Goal: Task Accomplishment & Management: Complete application form

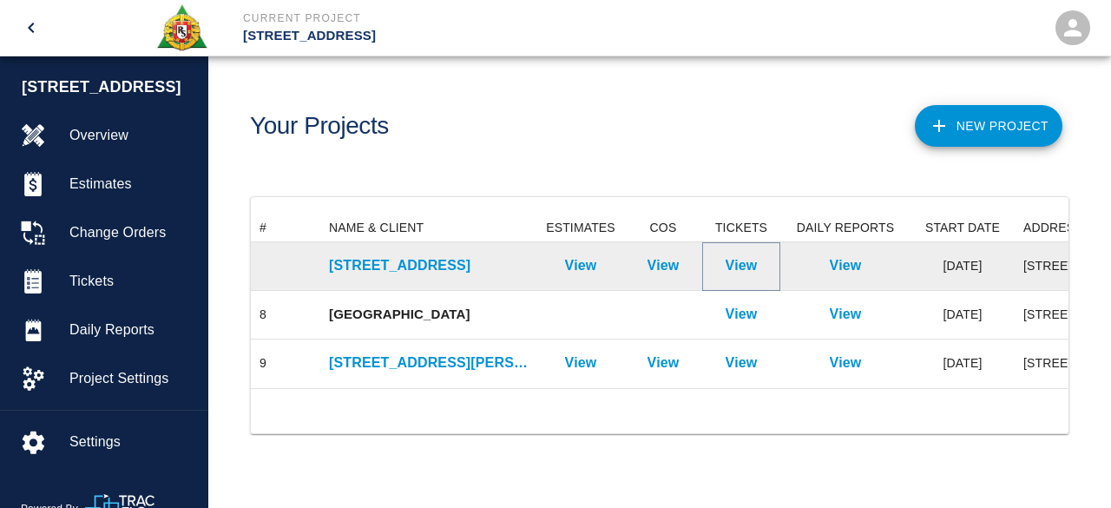
click at [734, 261] on p "View" at bounding box center [742, 265] width 32 height 21
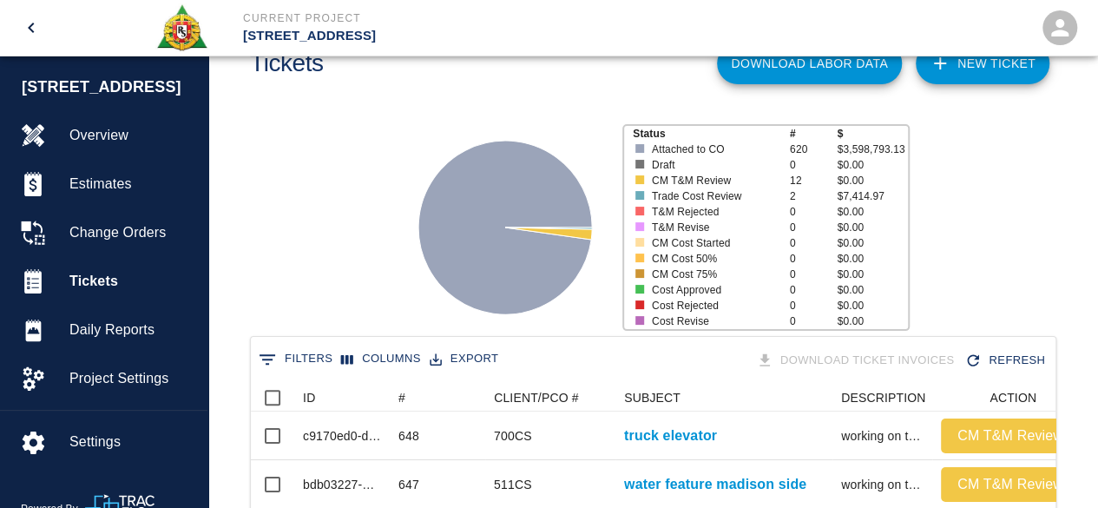
scroll to position [174, 0]
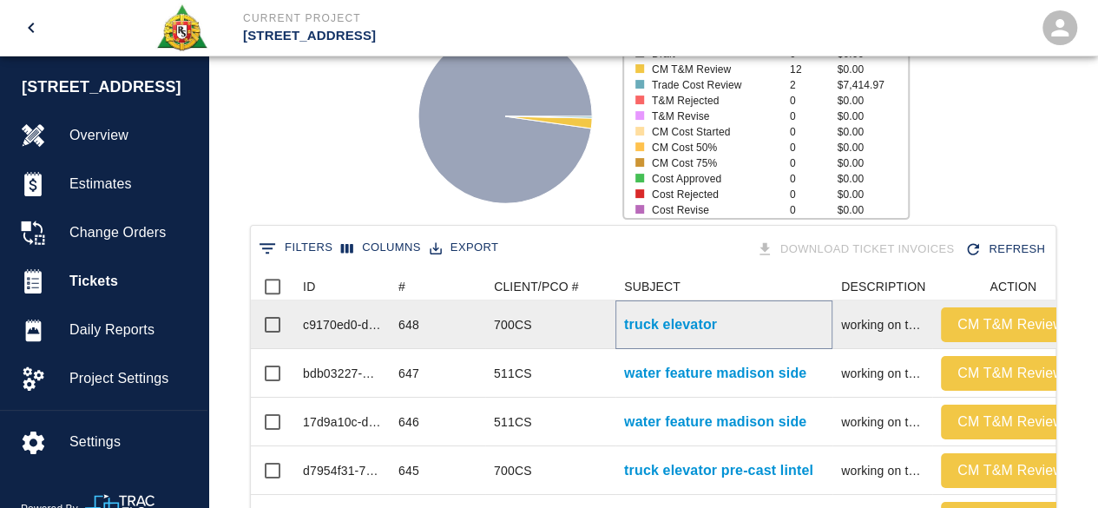
click at [681, 326] on p "truck elevator" at bounding box center [670, 324] width 93 height 21
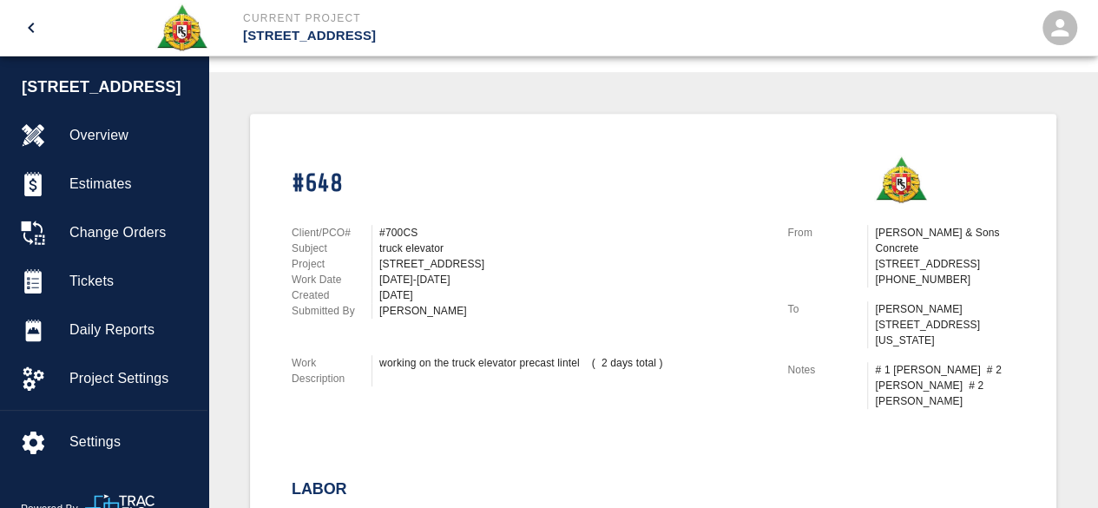
scroll to position [347, 0]
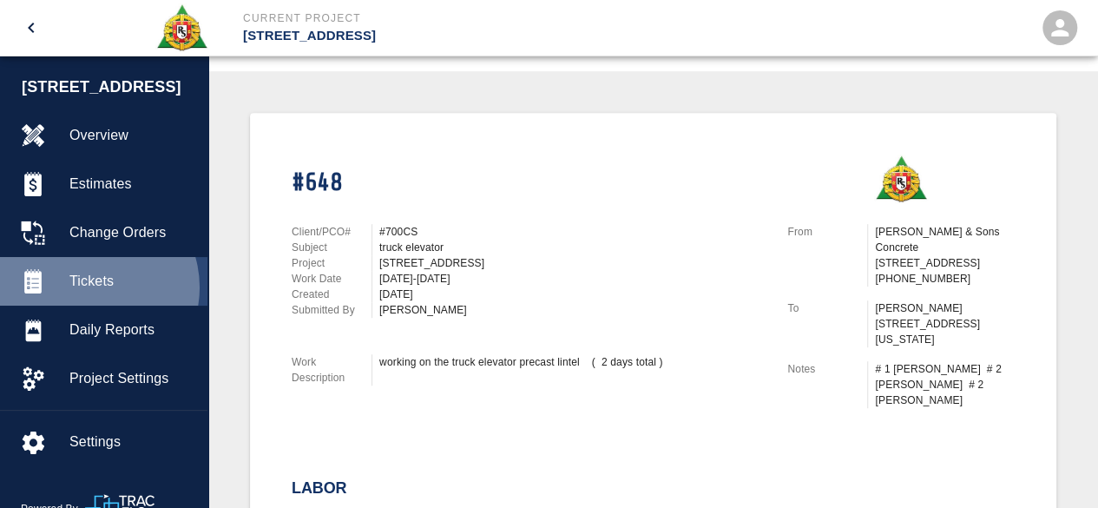
click at [89, 287] on span "Tickets" at bounding box center [131, 281] width 124 height 21
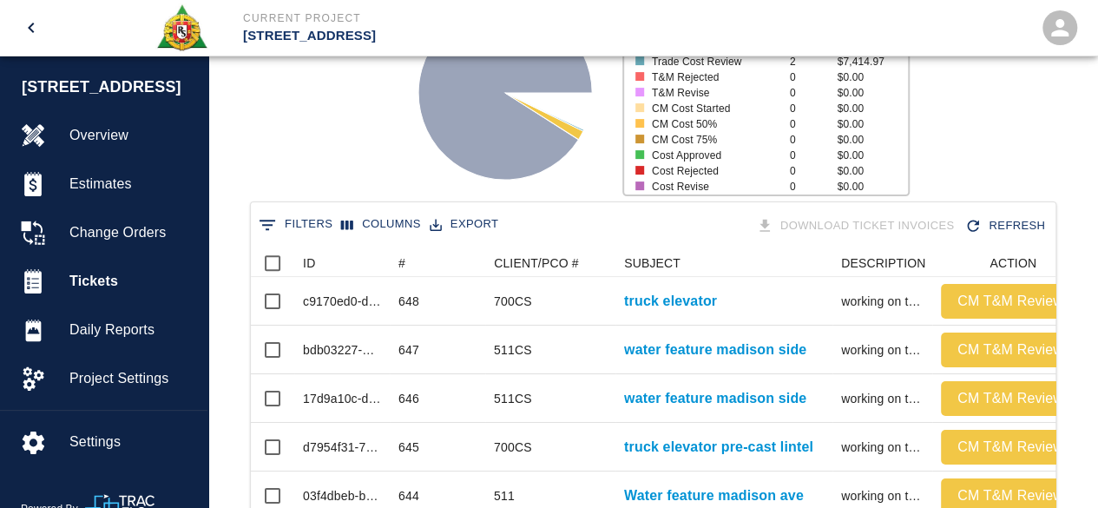
scroll to position [199, 0]
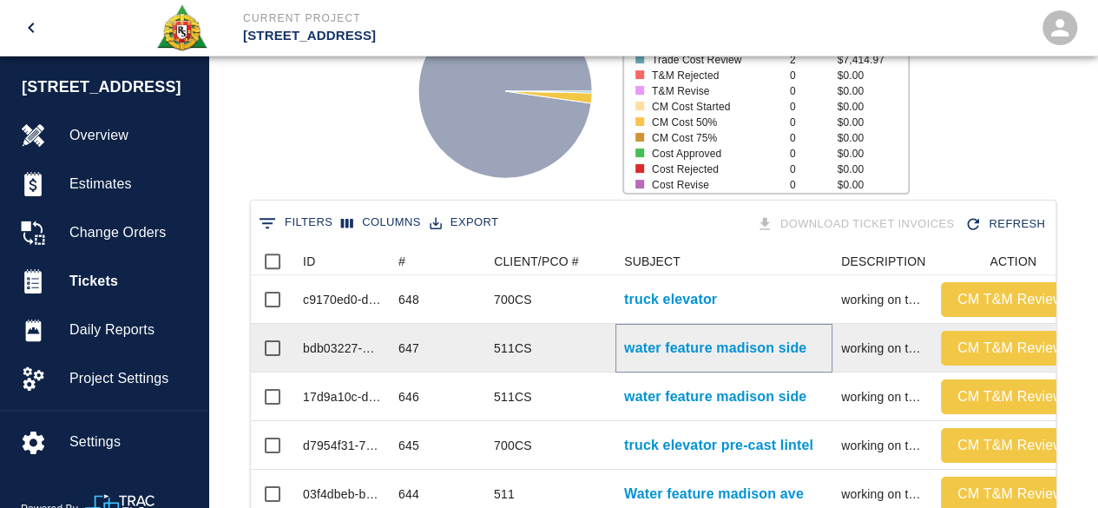
click at [631, 350] on p "water feature madison side" at bounding box center [715, 348] width 182 height 21
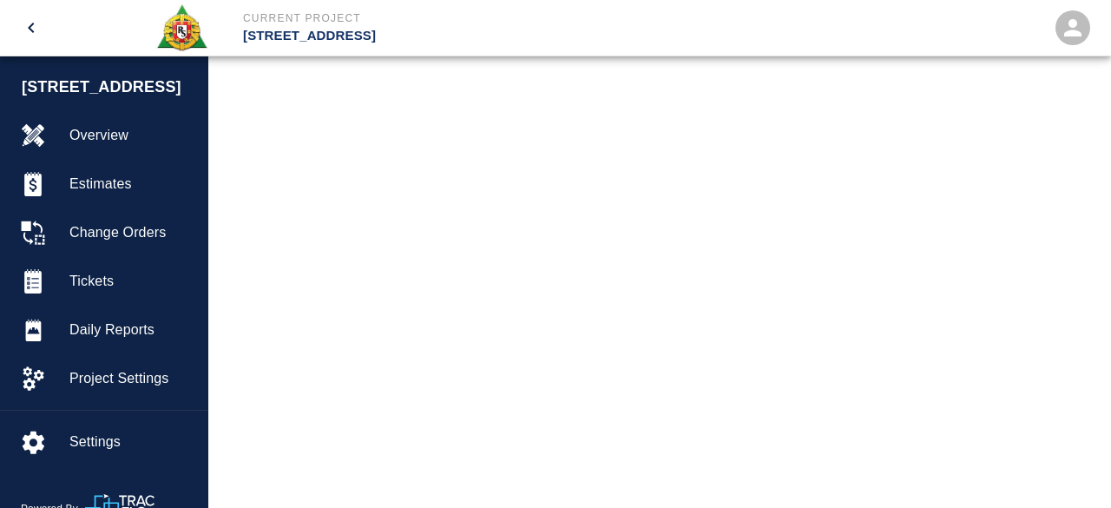
click at [631, 350] on main at bounding box center [659, 254] width 903 height 508
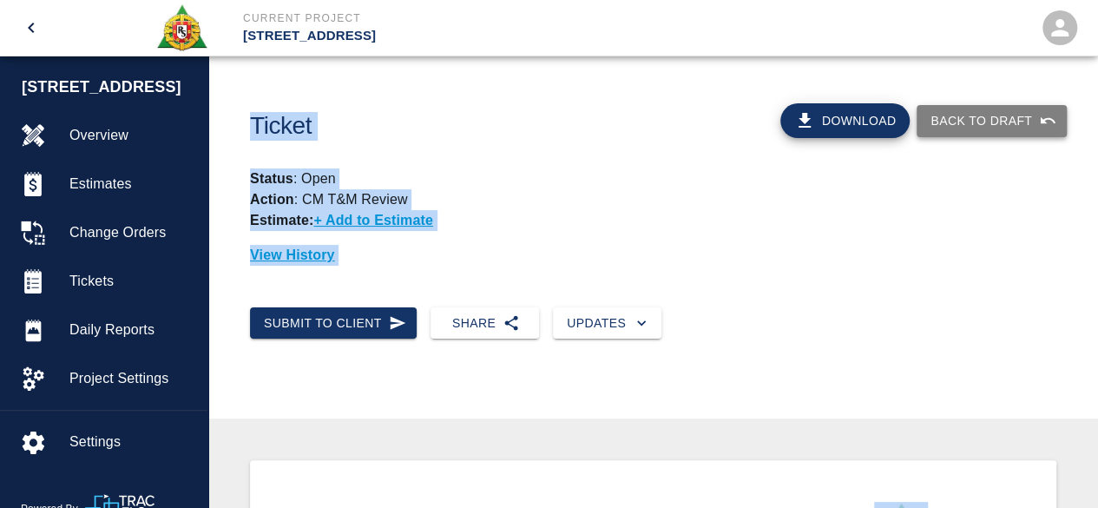
click at [1016, 121] on button "Back to Draft" at bounding box center [992, 121] width 150 height 32
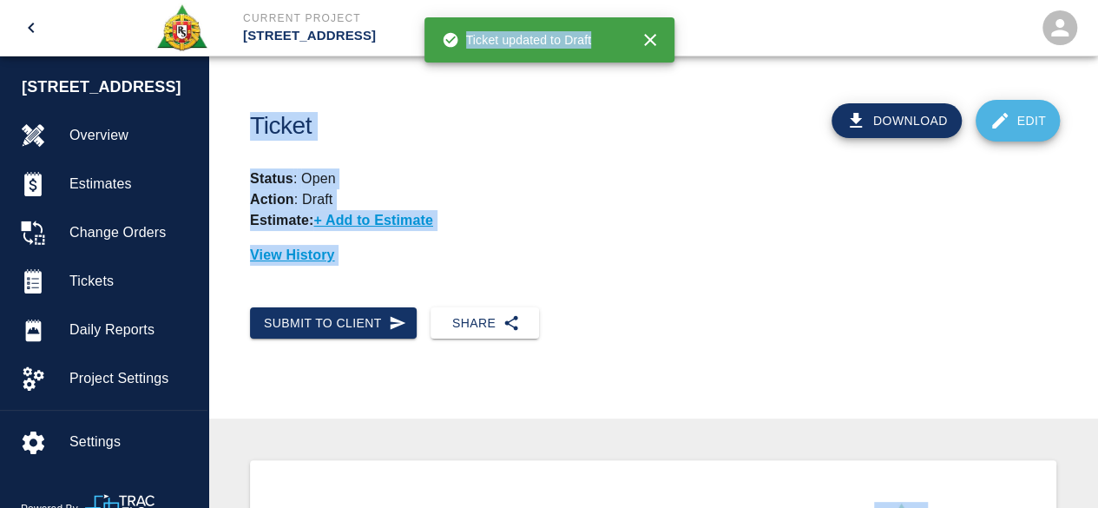
click at [1036, 114] on link "Edit" at bounding box center [1018, 121] width 85 height 42
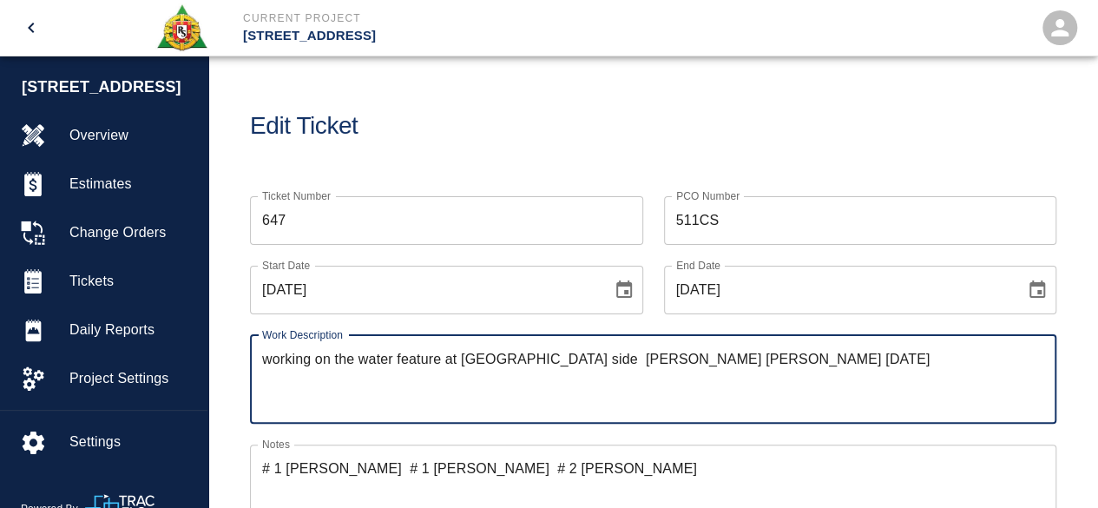
click at [696, 471] on textarea "# 1 [PERSON_NAME] # 1 [PERSON_NAME] # 2 [PERSON_NAME]" at bounding box center [653, 488] width 782 height 60
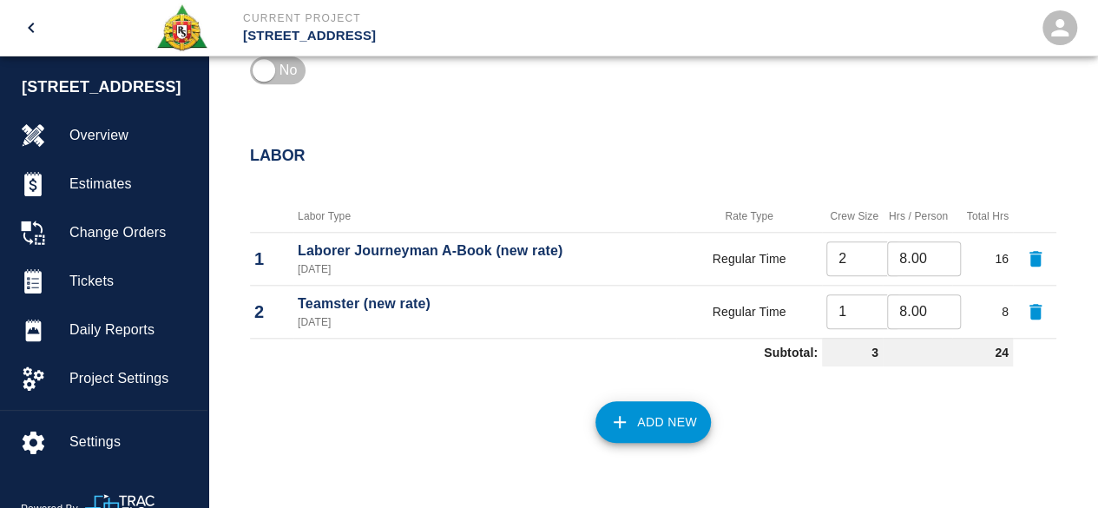
scroll to position [781, 0]
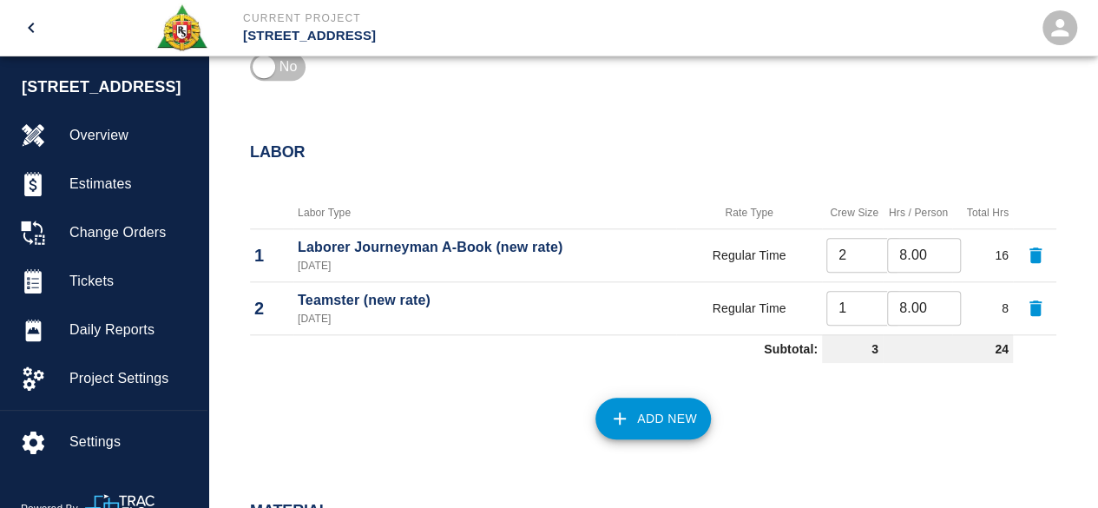
type textarea "# 1 [PERSON_NAME] # 1 [PERSON_NAME] # 2 [PERSON_NAME] # 3 [PERSON_NAME]"
click at [662, 418] on button "Add New" at bounding box center [653, 419] width 115 height 42
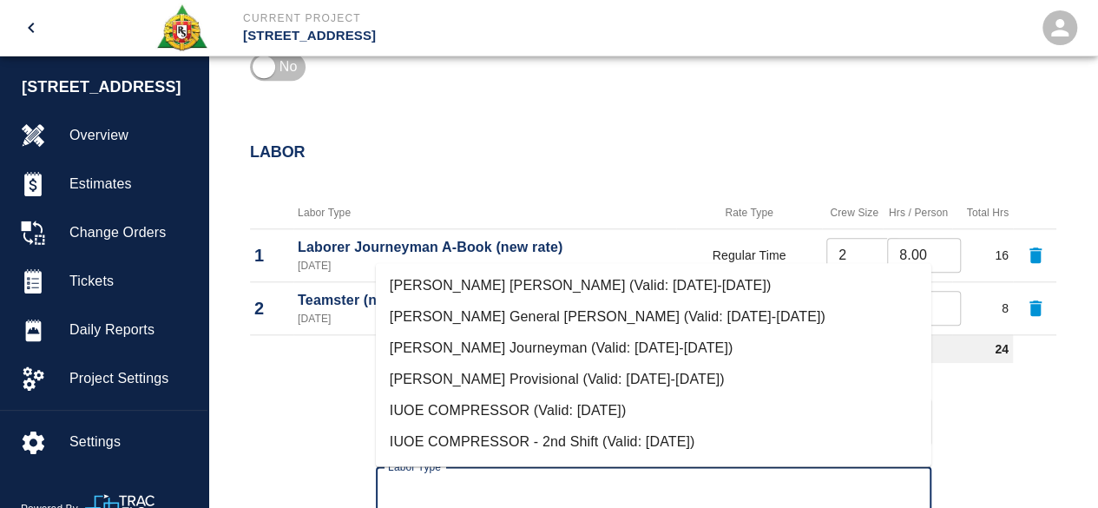
click at [415, 494] on input "Labor Type" at bounding box center [654, 491] width 540 height 33
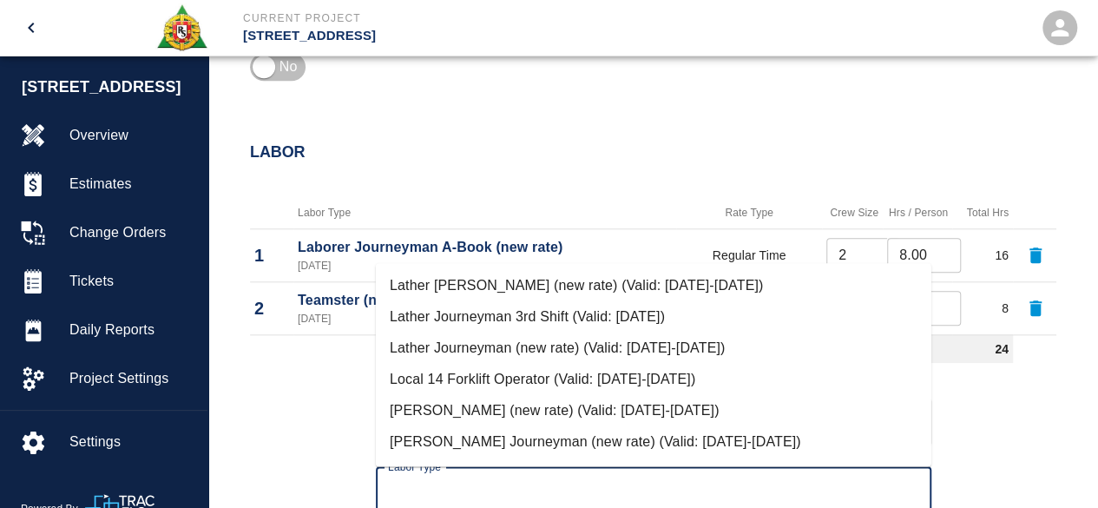
click at [491, 437] on li "[PERSON_NAME] Journeyman (new rate) (Valid: [DATE]-[DATE])" at bounding box center [654, 441] width 556 height 31
type input "[PERSON_NAME] Journeyman (new rate)"
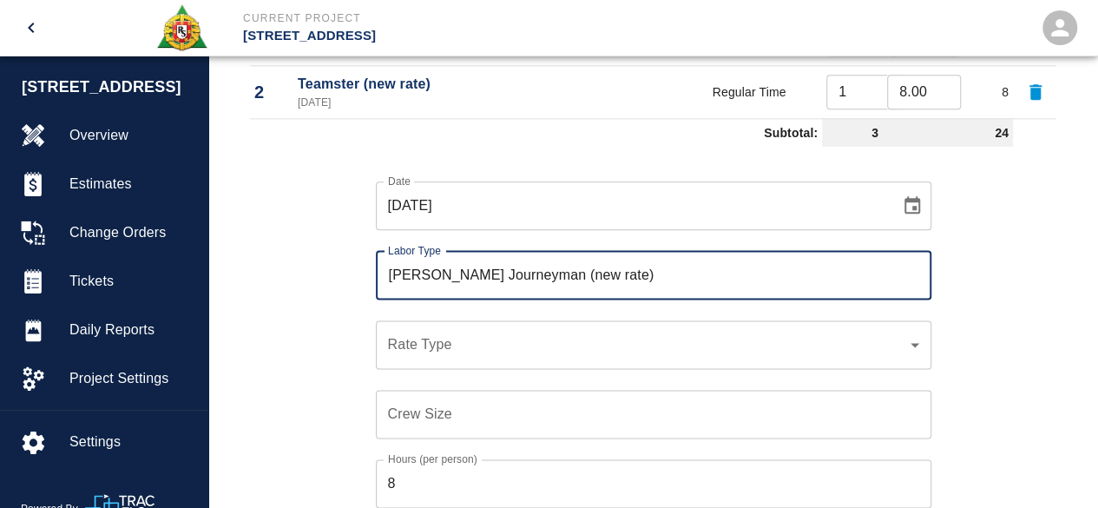
scroll to position [1042, 0]
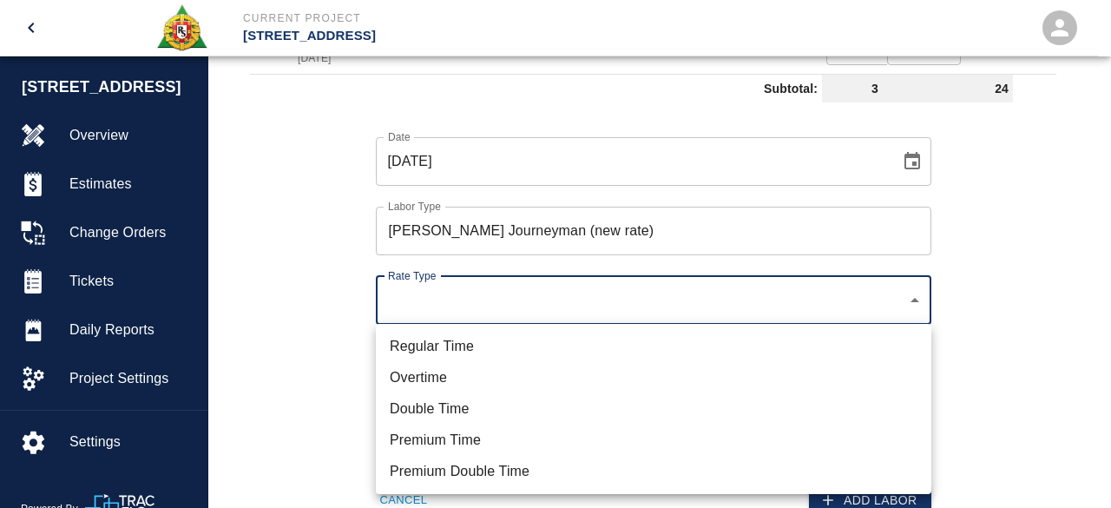
click at [411, 351] on li "Regular Time" at bounding box center [654, 346] width 556 height 31
type input "rate_rt"
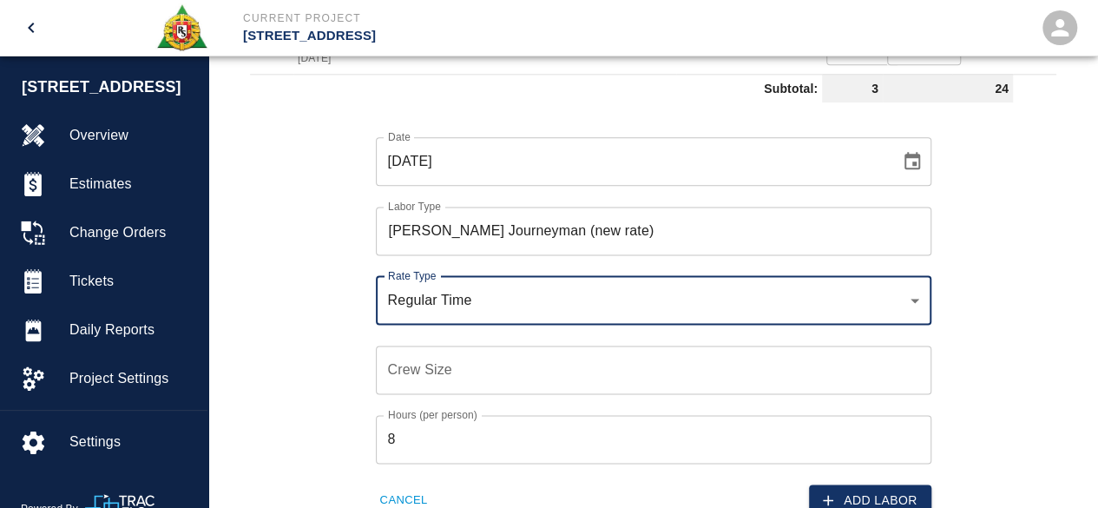
click at [408, 360] on input "Crew Size" at bounding box center [654, 369] width 556 height 49
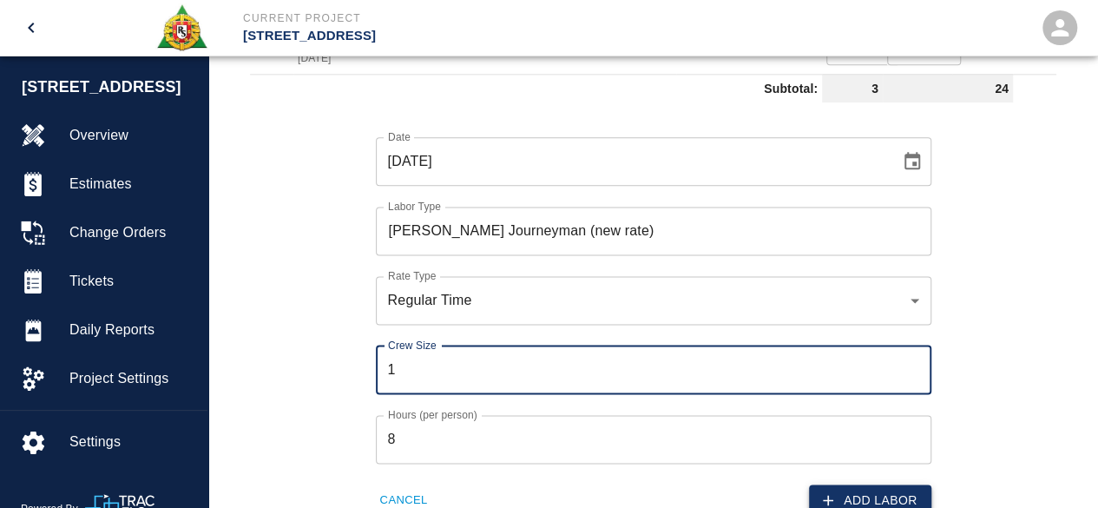
type input "1"
click at [856, 493] on button "Add Labor" at bounding box center [870, 500] width 122 height 32
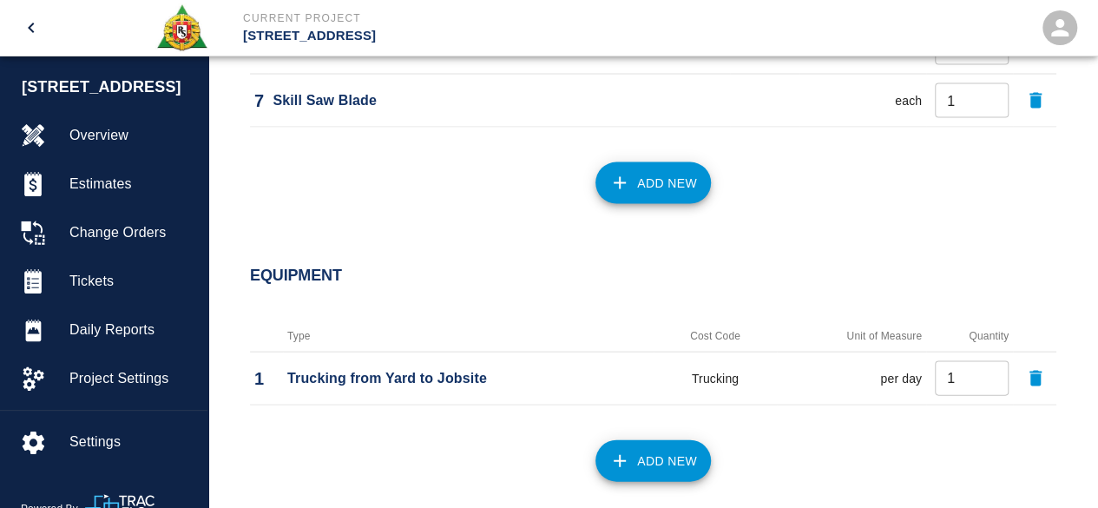
scroll to position [1785, 0]
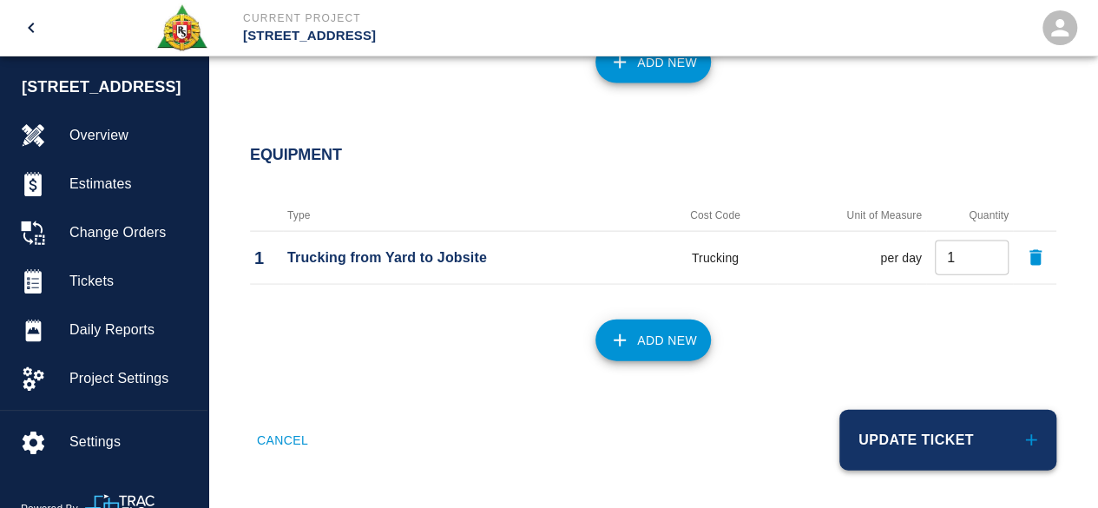
click at [897, 423] on button "Update Ticket" at bounding box center [947, 440] width 217 height 61
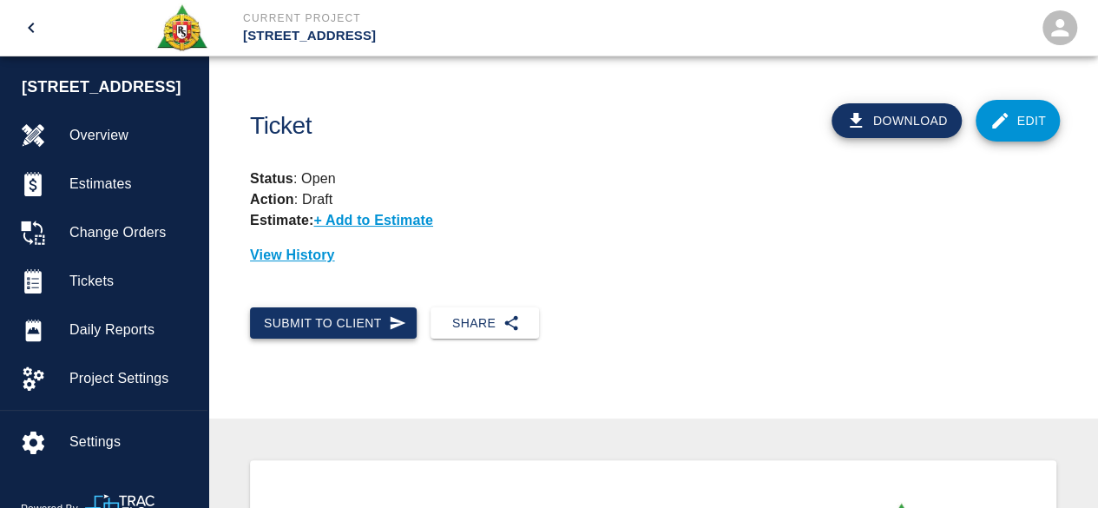
click at [321, 323] on button "Submit to Client" at bounding box center [333, 323] width 167 height 32
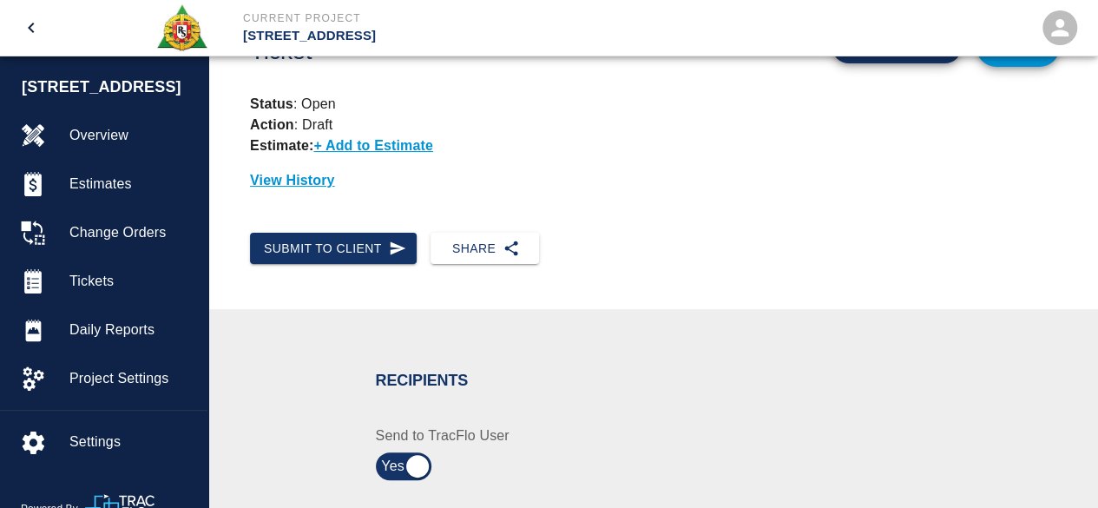
scroll to position [260, 0]
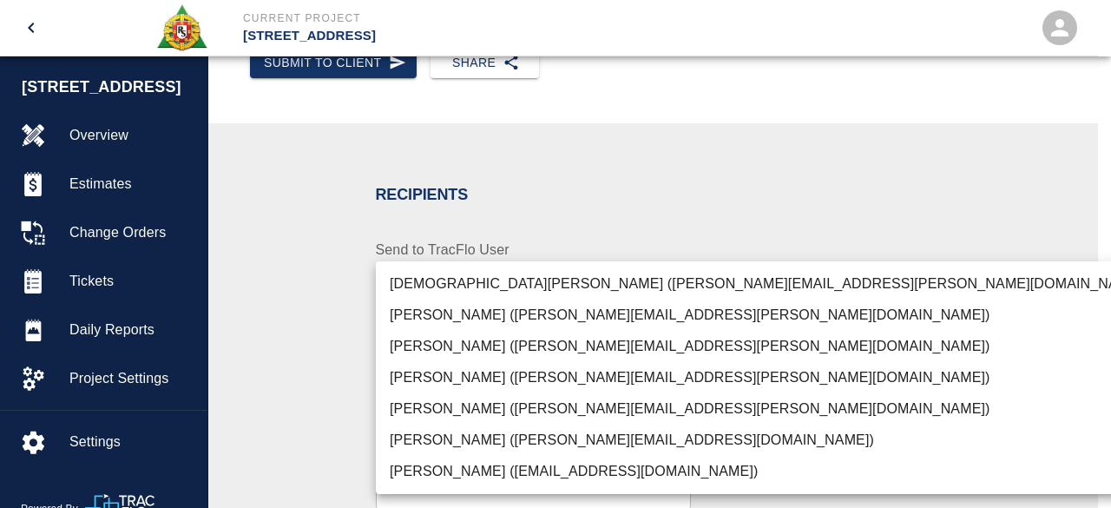
click at [503, 415] on li "[PERSON_NAME] ([PERSON_NAME][EMAIL_ADDRESS][PERSON_NAME][DOMAIN_NAME])" at bounding box center [769, 408] width 786 height 31
type input "847697a4-1653-40b8-8826-f1bc12995eb7"
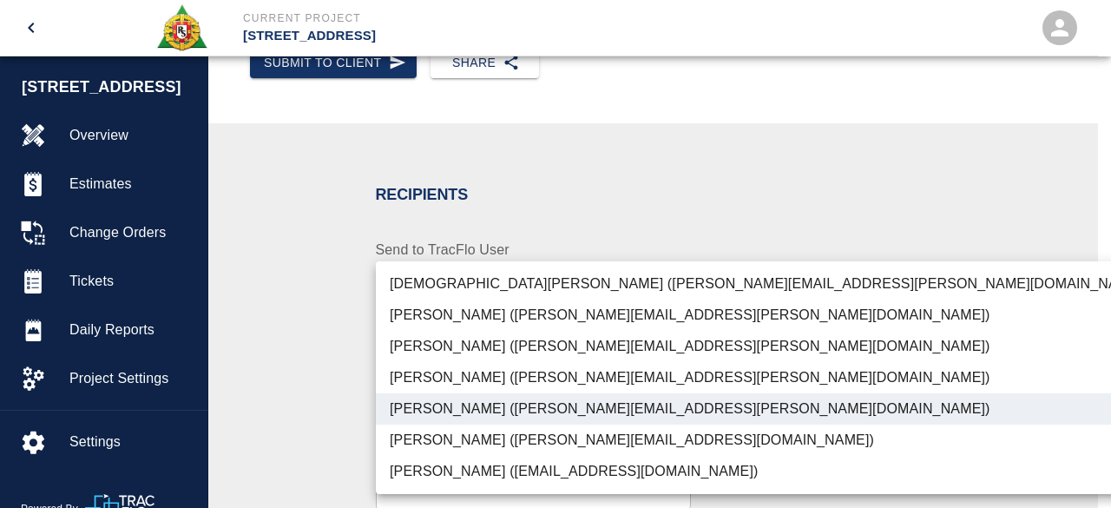
click at [1024, 296] on div at bounding box center [555, 254] width 1111 height 508
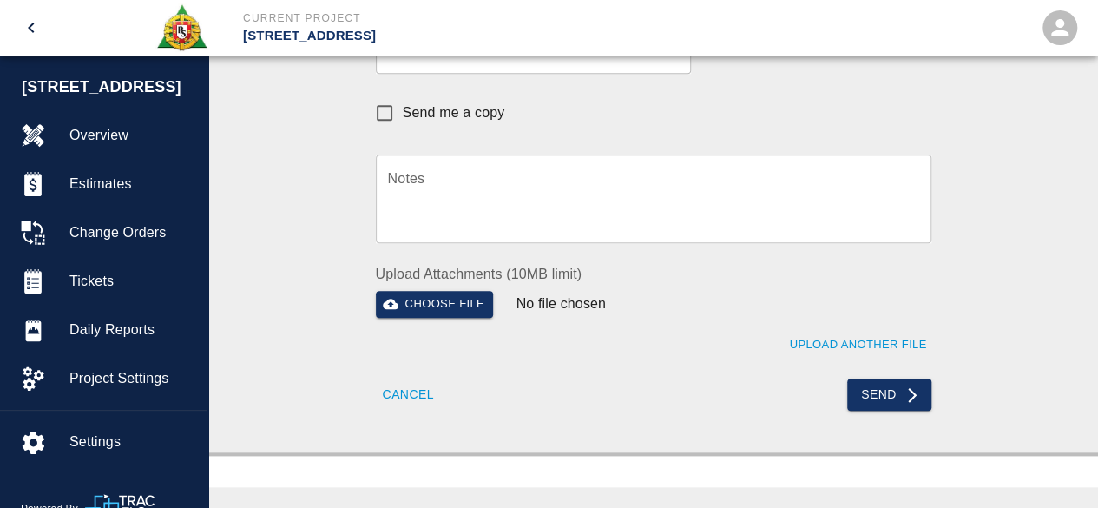
scroll to position [781, 0]
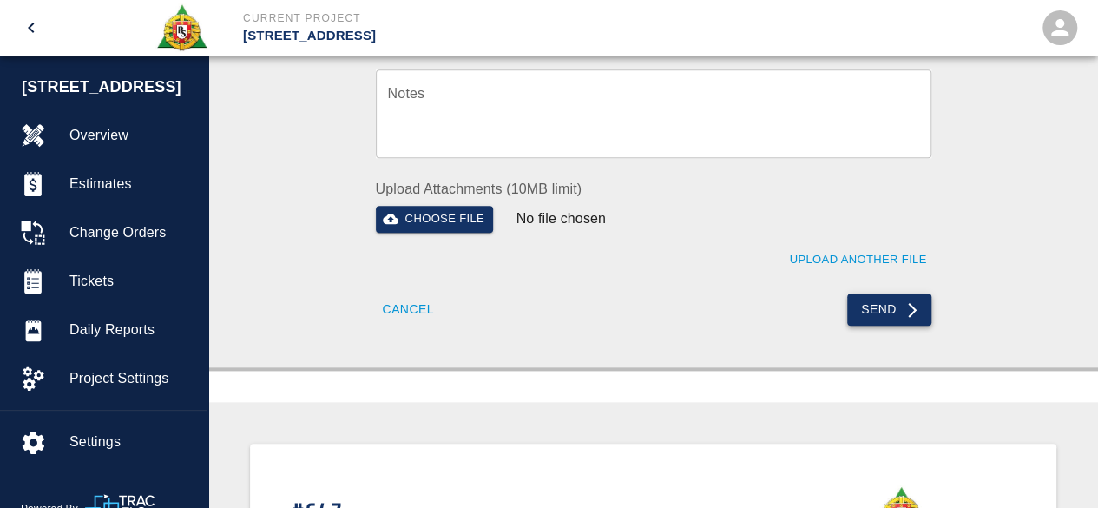
click at [887, 304] on button "Send" at bounding box center [889, 309] width 84 height 32
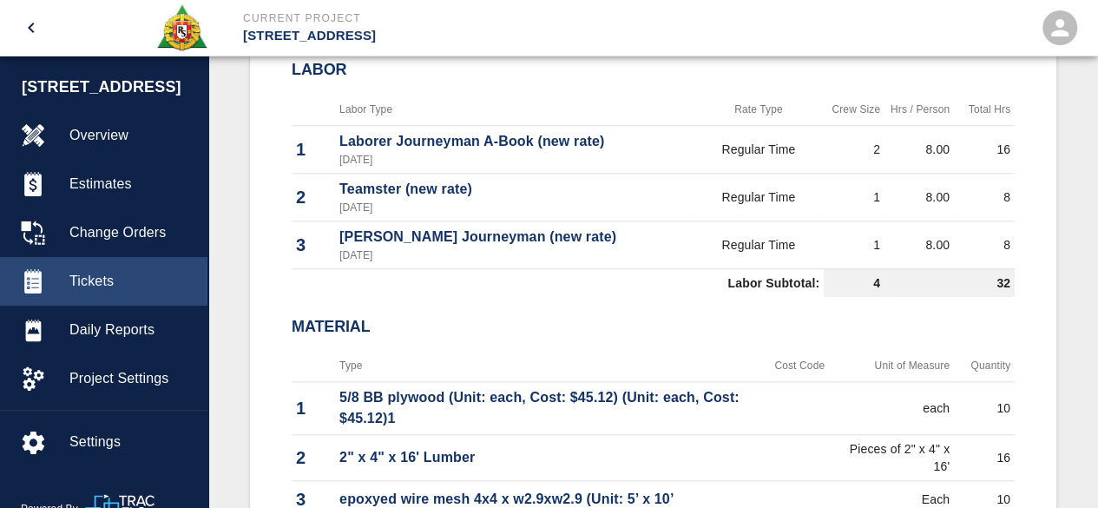
click at [86, 274] on span "Tickets" at bounding box center [131, 281] width 124 height 21
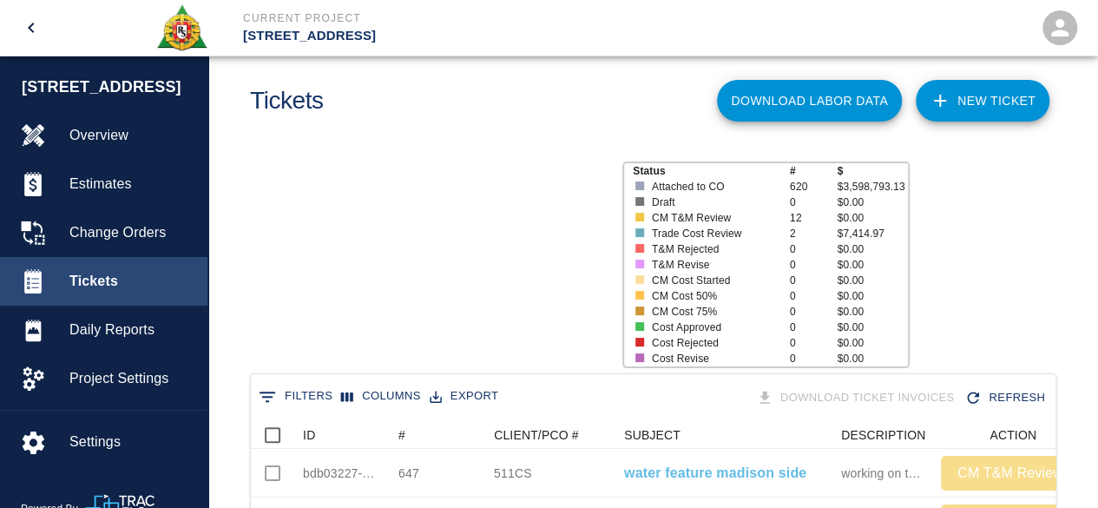
scroll to position [1000, 792]
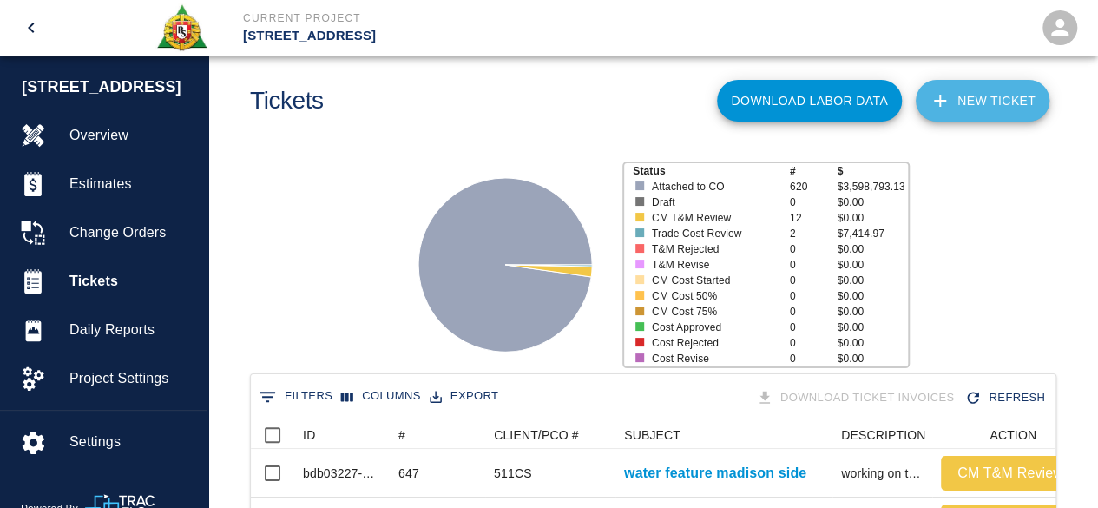
click at [1017, 101] on link "NEW TICKET" at bounding box center [983, 101] width 134 height 42
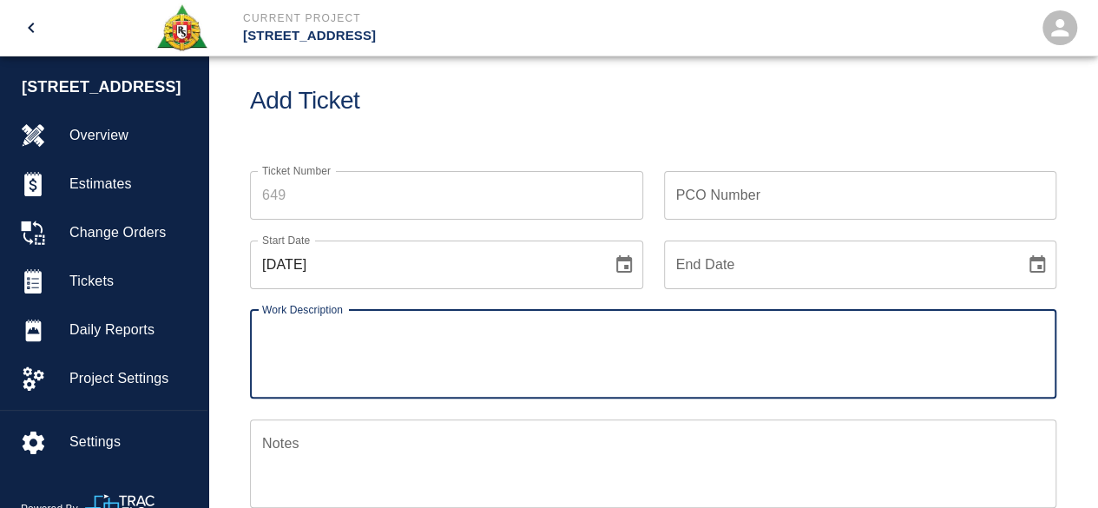
click at [282, 199] on input "Ticket Number" at bounding box center [446, 195] width 393 height 49
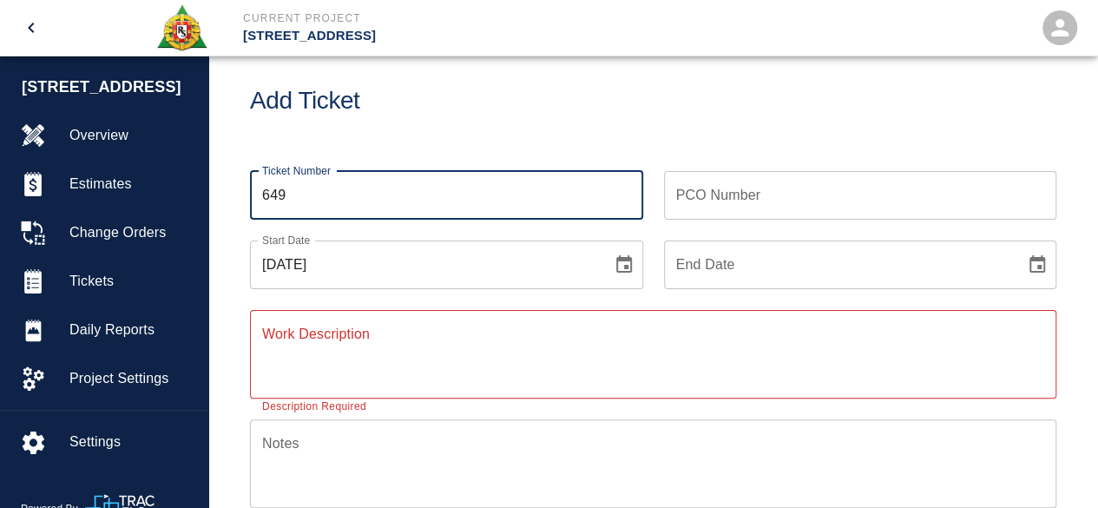
type input "649"
click at [685, 194] on input "PCO Number" at bounding box center [860, 195] width 393 height 49
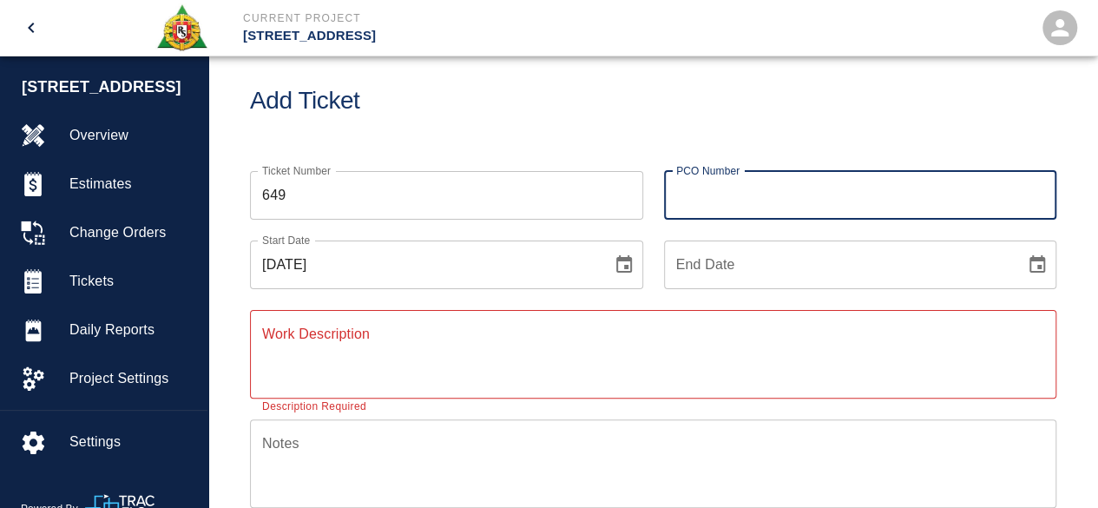
click at [685, 194] on input "PCO Number" at bounding box center [860, 195] width 393 height 49
type input "700CS"
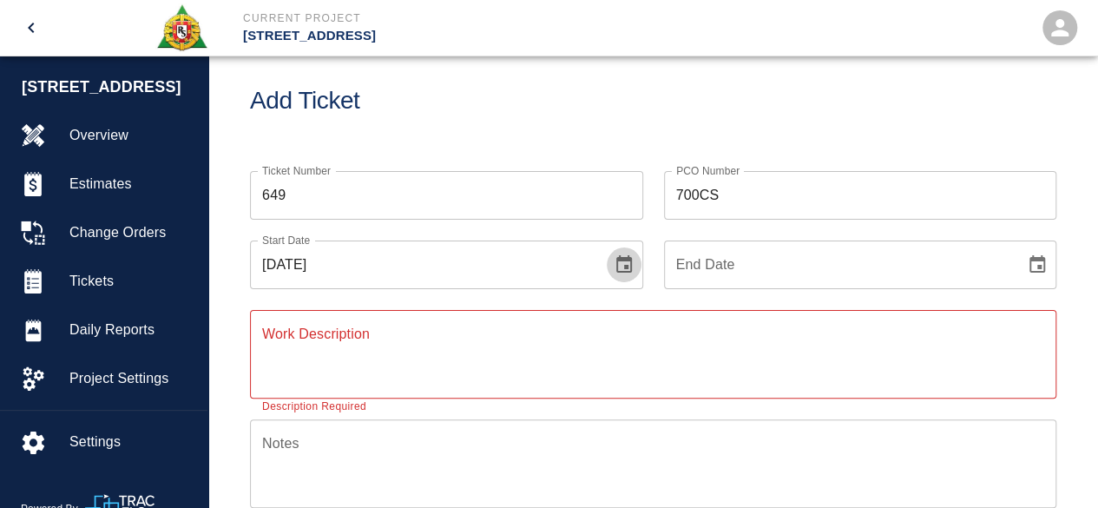
click at [618, 269] on icon "Choose date, selected date is Aug 28, 2025" at bounding box center [624, 264] width 21 height 21
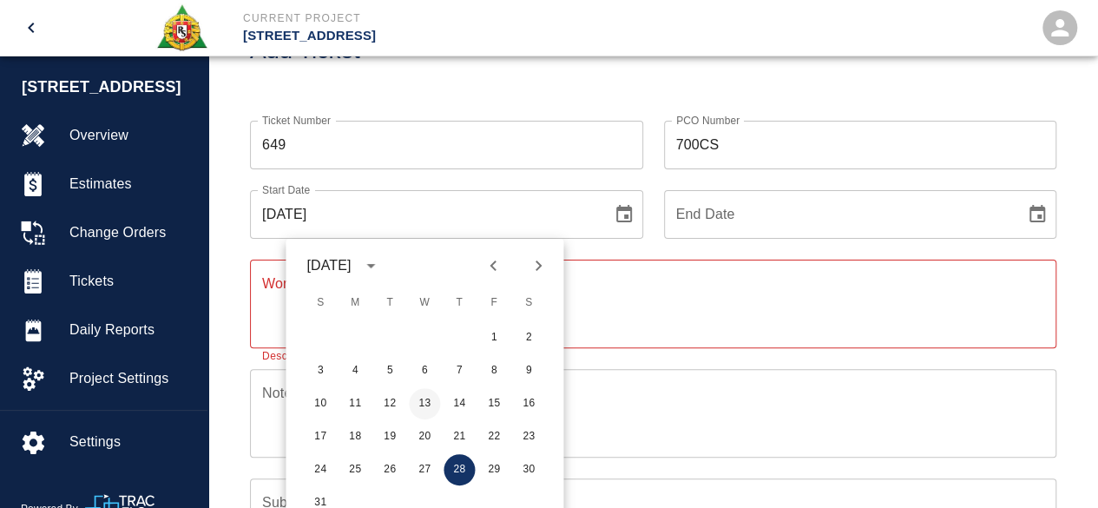
scroll to position [112, 0]
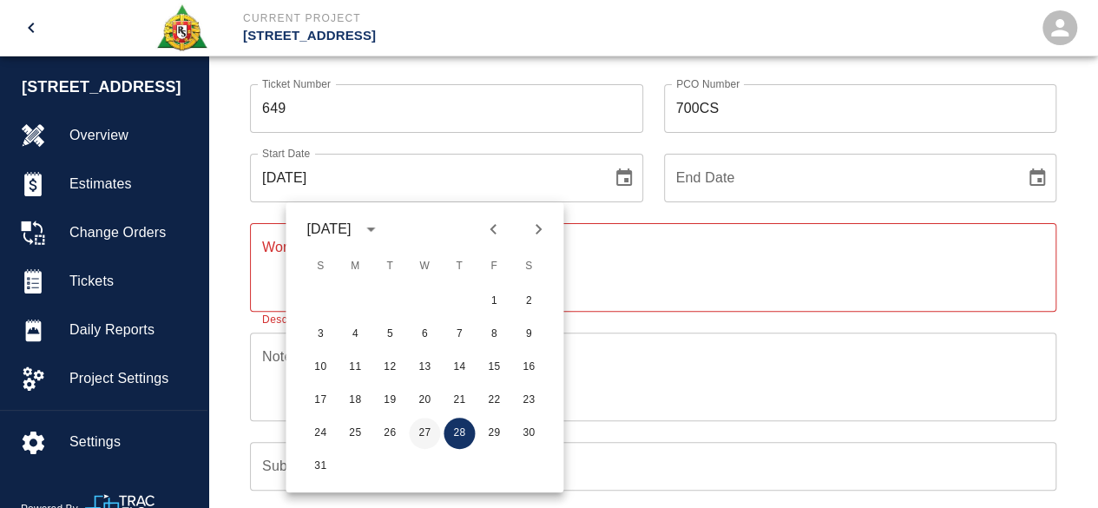
click at [426, 423] on button "27" at bounding box center [424, 433] width 31 height 31
type input "[DATE]"
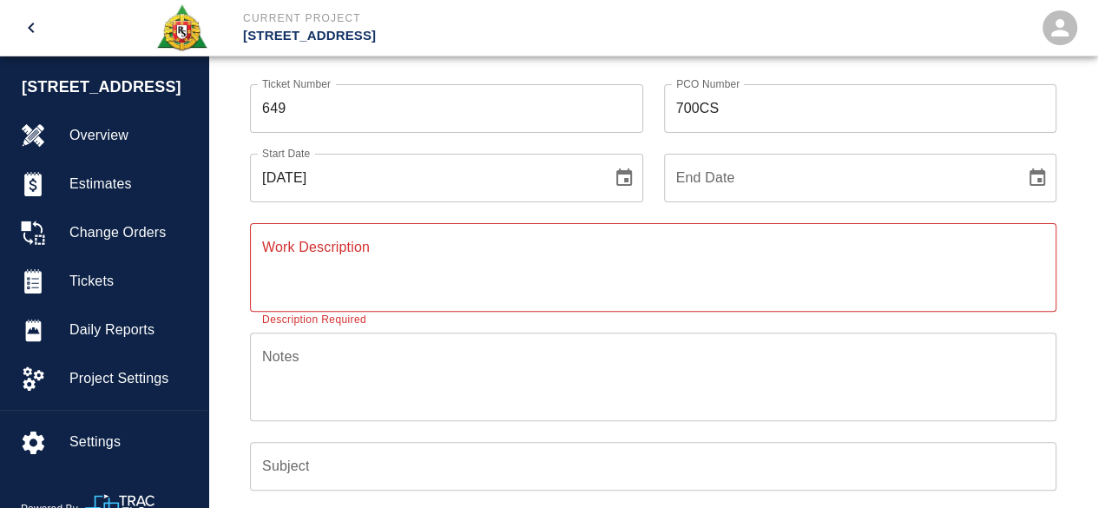
click at [1038, 170] on icon "Choose date" at bounding box center [1038, 176] width 16 height 17
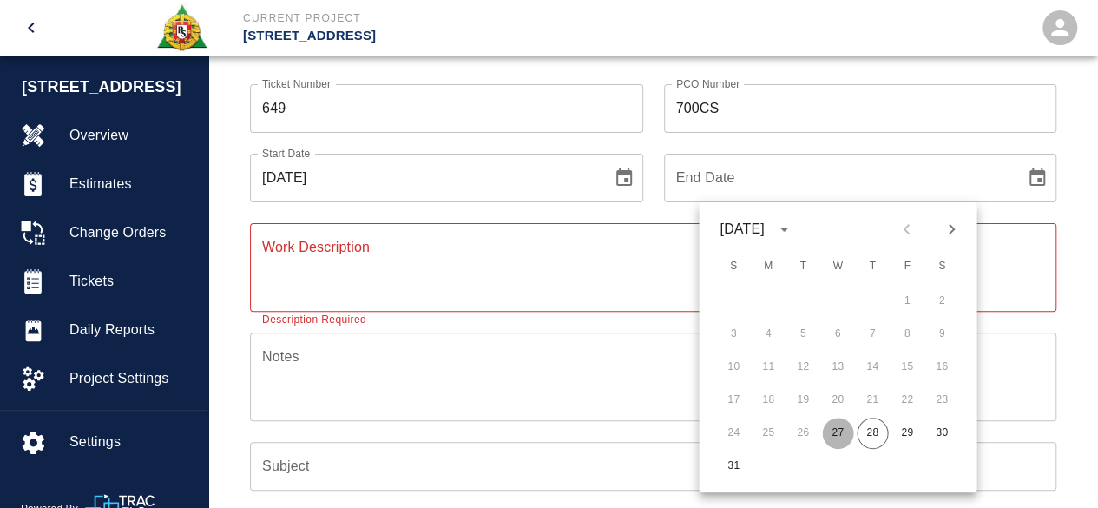
click at [840, 431] on button "27" at bounding box center [837, 433] width 31 height 31
type input "[DATE]"
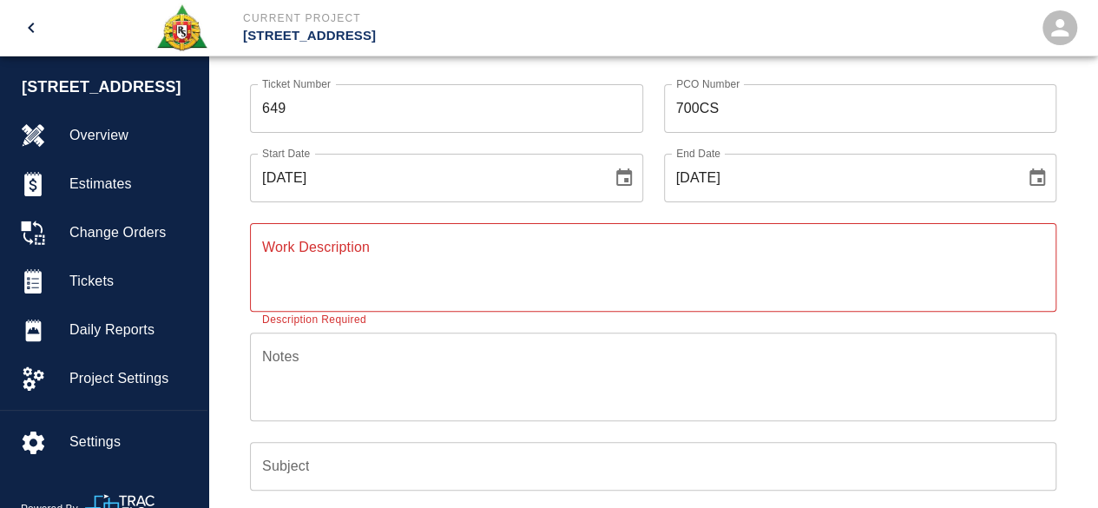
click at [250, 265] on div "x Work Description" at bounding box center [653, 267] width 806 height 89
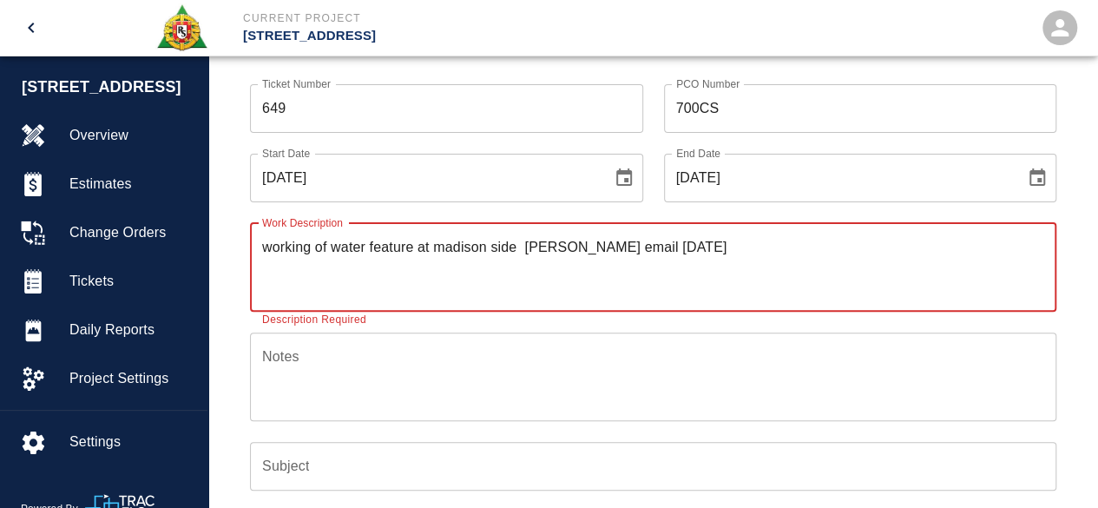
type textarea "working of water feature at madison side [PERSON_NAME] email [DATE]"
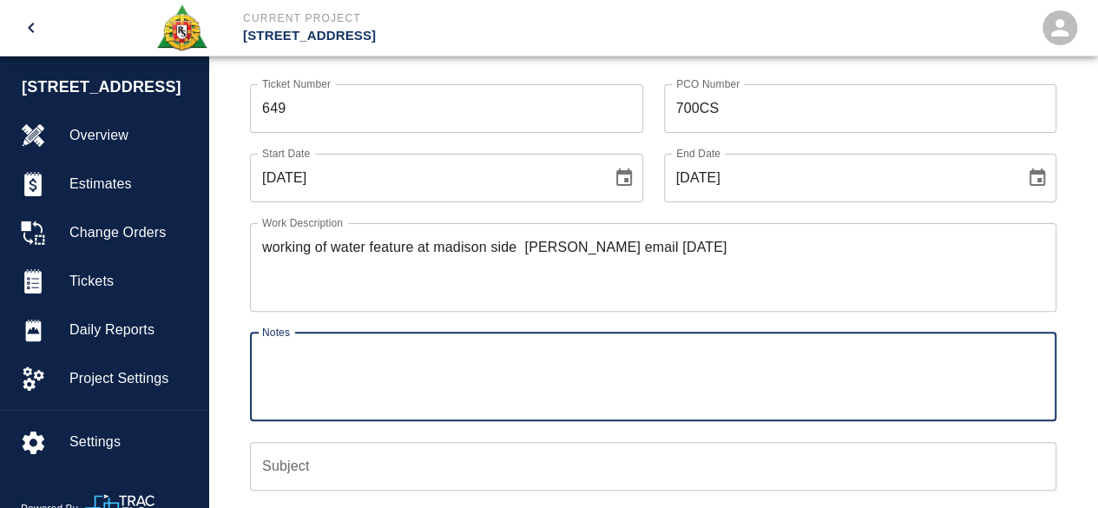
click at [276, 365] on textarea "Notes" at bounding box center [653, 376] width 782 height 60
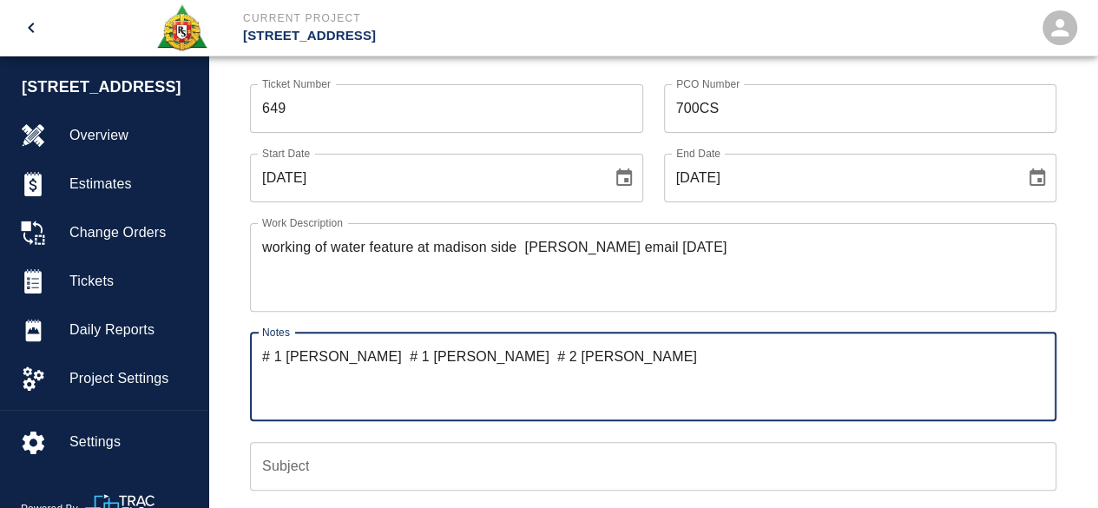
click at [625, 360] on textarea "# 1 [PERSON_NAME] # 1 [PERSON_NAME] # 2 [PERSON_NAME]" at bounding box center [653, 376] width 782 height 60
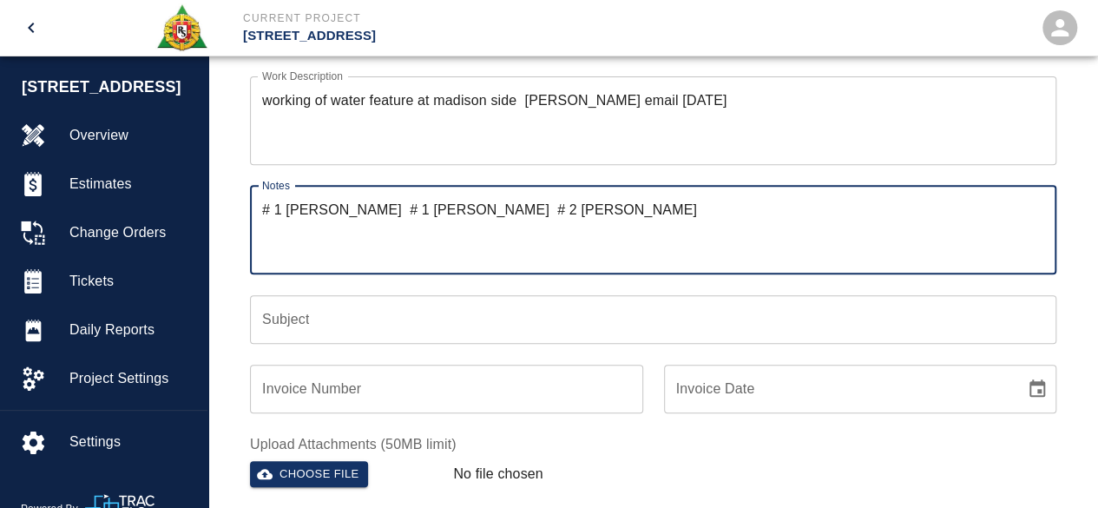
scroll to position [286, 0]
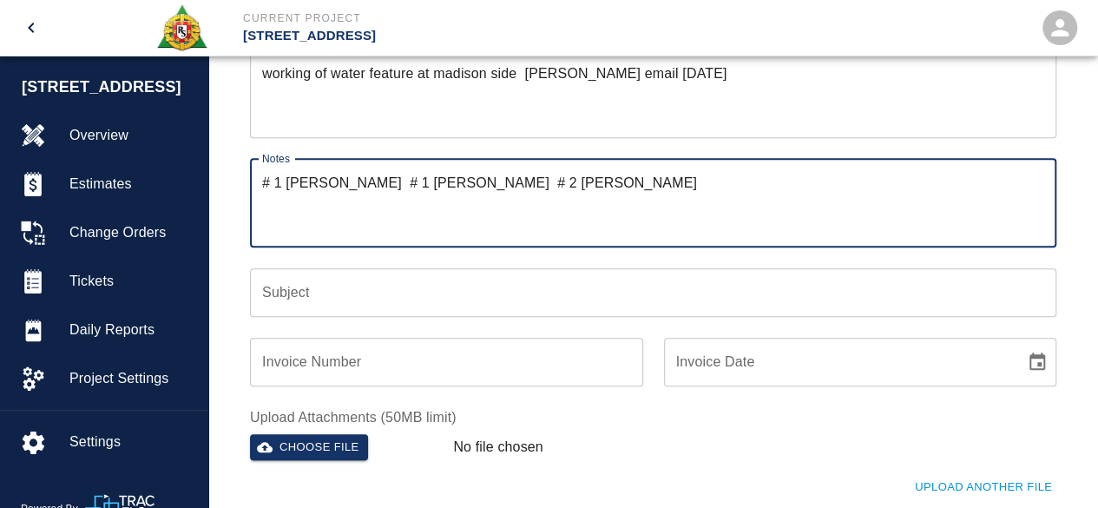
type textarea "# 1 [PERSON_NAME] # 1 [PERSON_NAME] # 2 [PERSON_NAME]"
click at [305, 296] on input "Subject" at bounding box center [653, 292] width 806 height 49
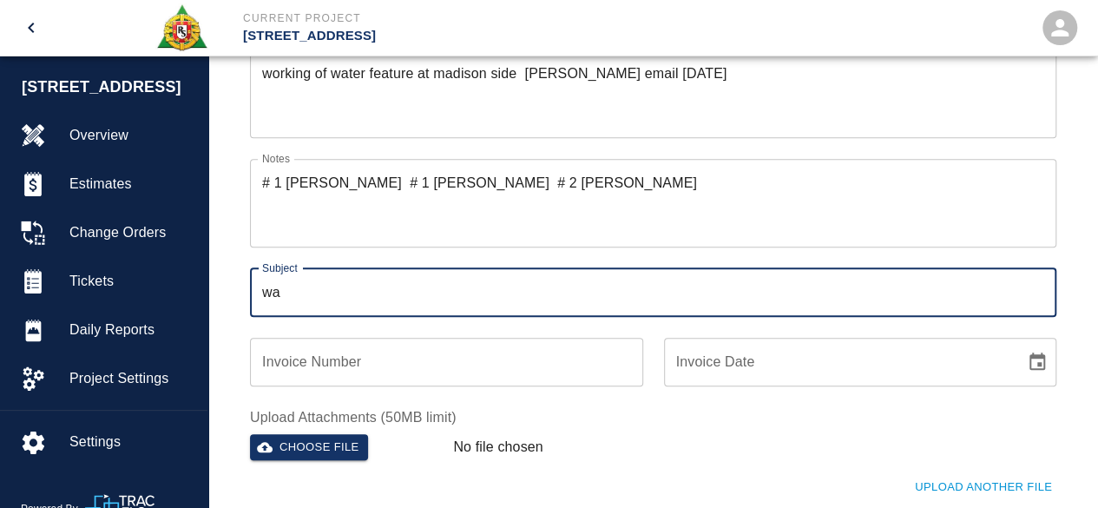
type input "water feature madison side"
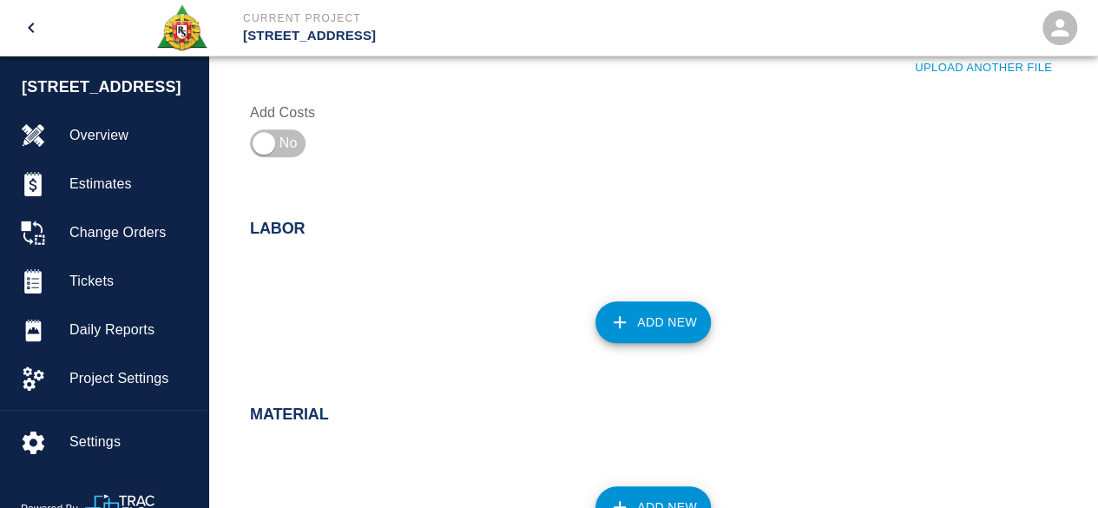
scroll to position [720, 0]
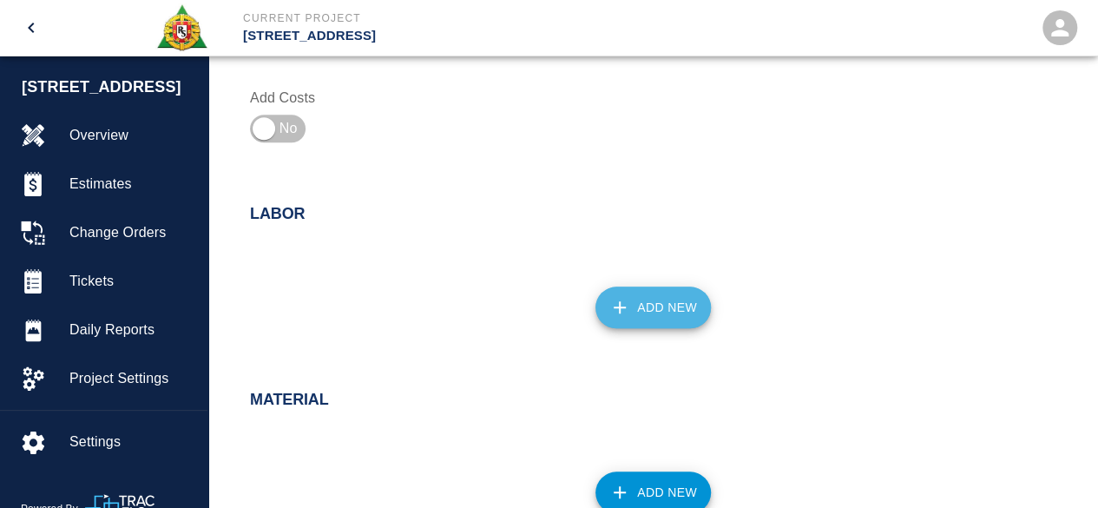
click at [675, 303] on button "Add New" at bounding box center [653, 307] width 115 height 42
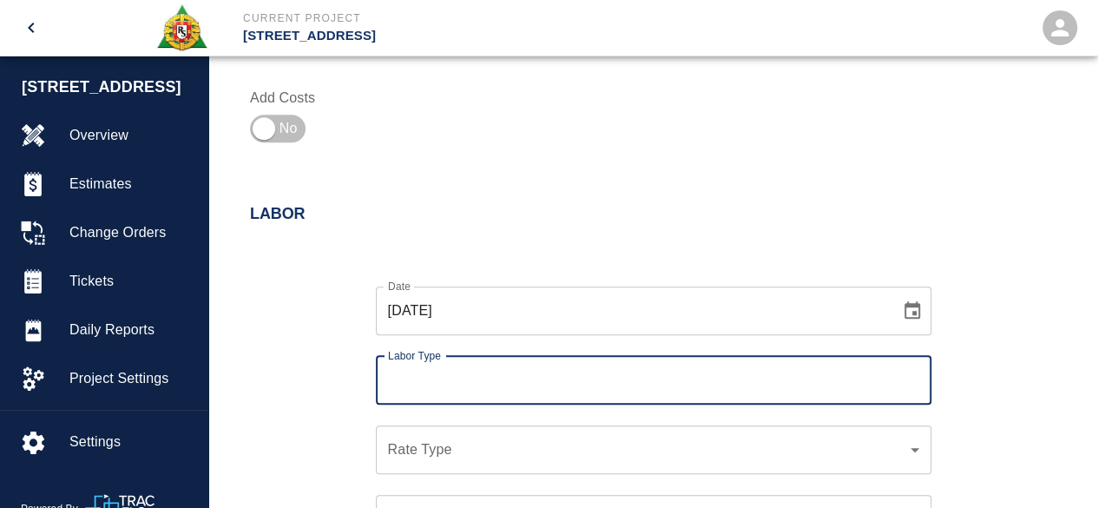
click at [446, 378] on input "Labor Type" at bounding box center [654, 380] width 540 height 33
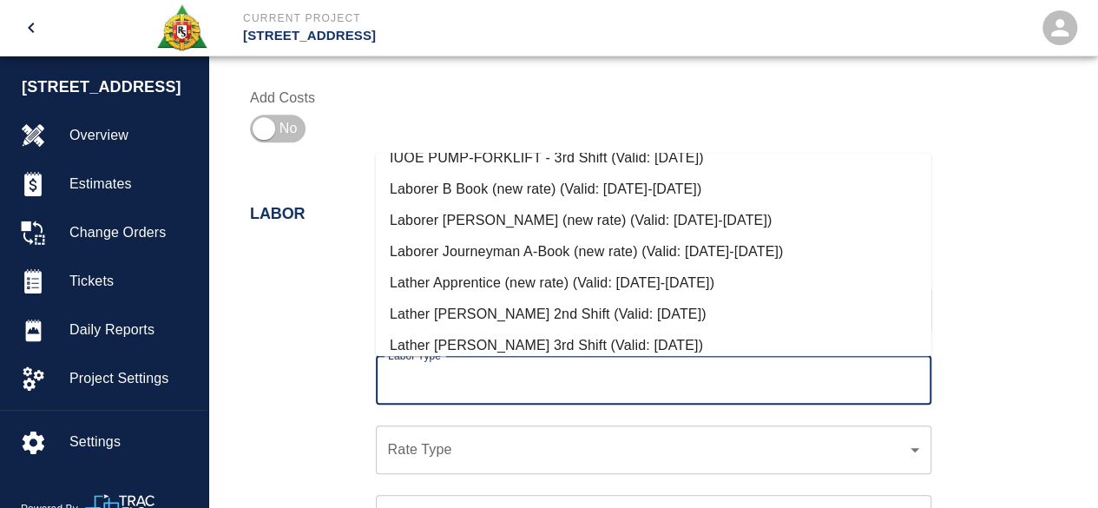
scroll to position [608, 0]
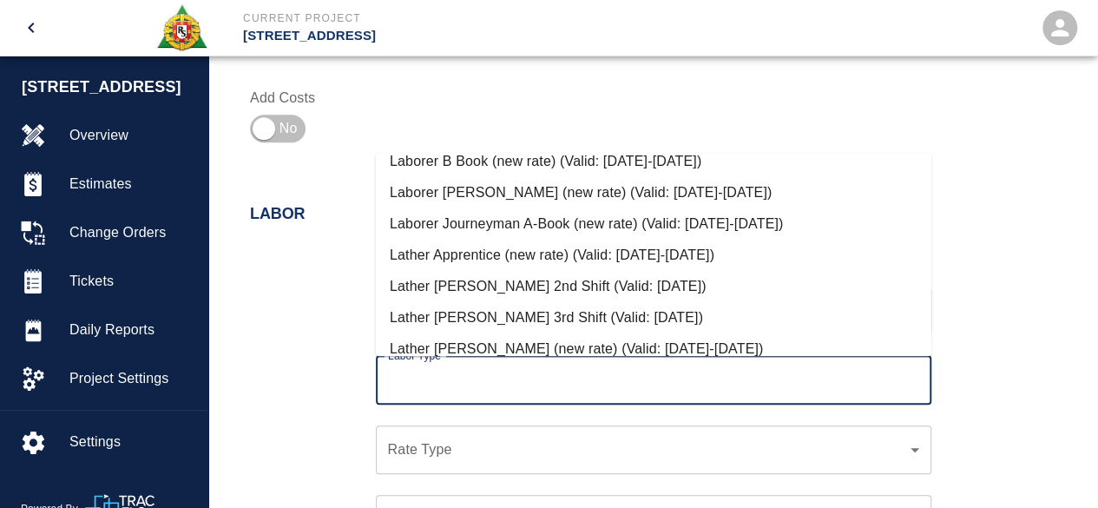
click at [502, 227] on li "Laborer Journeyman A-Book (new rate) (Valid: [DATE]-[DATE])" at bounding box center [654, 223] width 556 height 31
type input "Laborer Journeyman A-Book (new rate)"
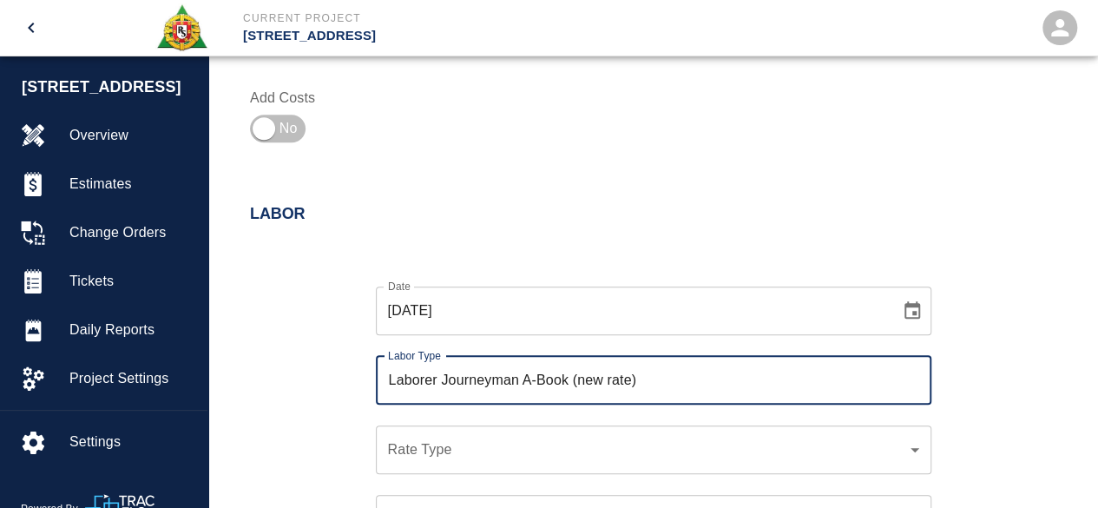
click at [439, 438] on div "​ Rate Type" at bounding box center [654, 449] width 556 height 49
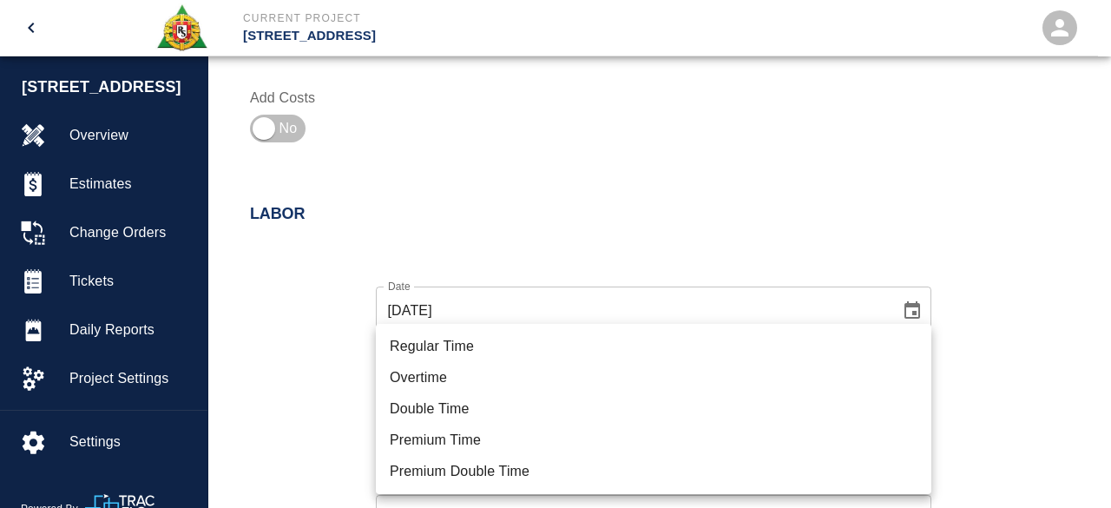
click at [458, 342] on li "Regular Time" at bounding box center [654, 346] width 556 height 31
type input "rate_rt"
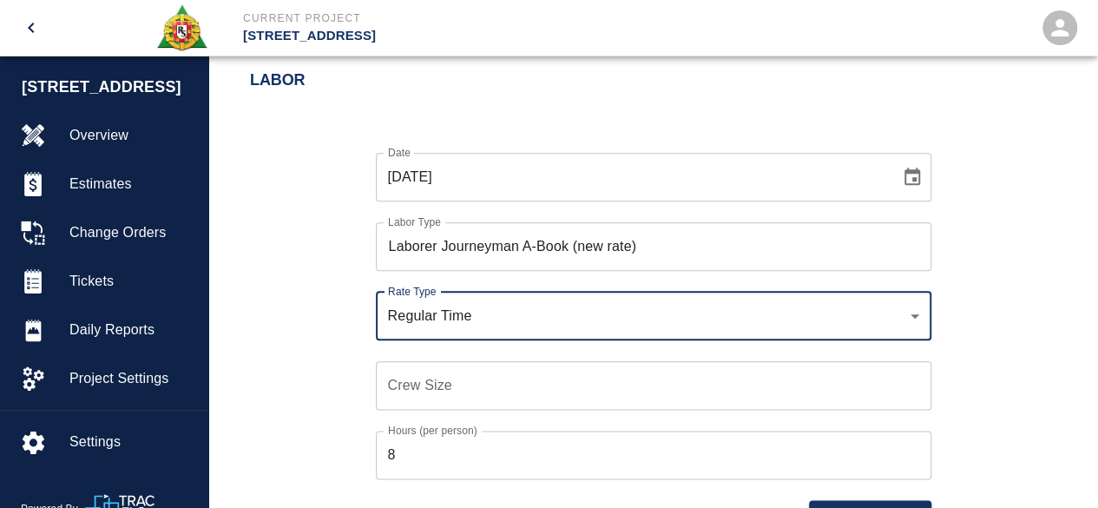
scroll to position [893, 0]
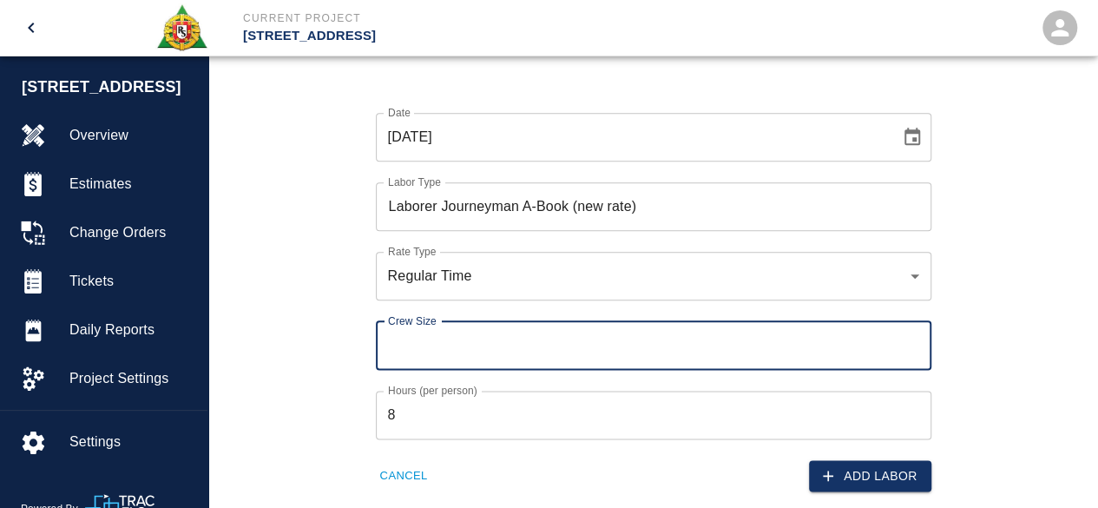
click at [398, 348] on input "Crew Size" at bounding box center [654, 345] width 556 height 49
type input "2"
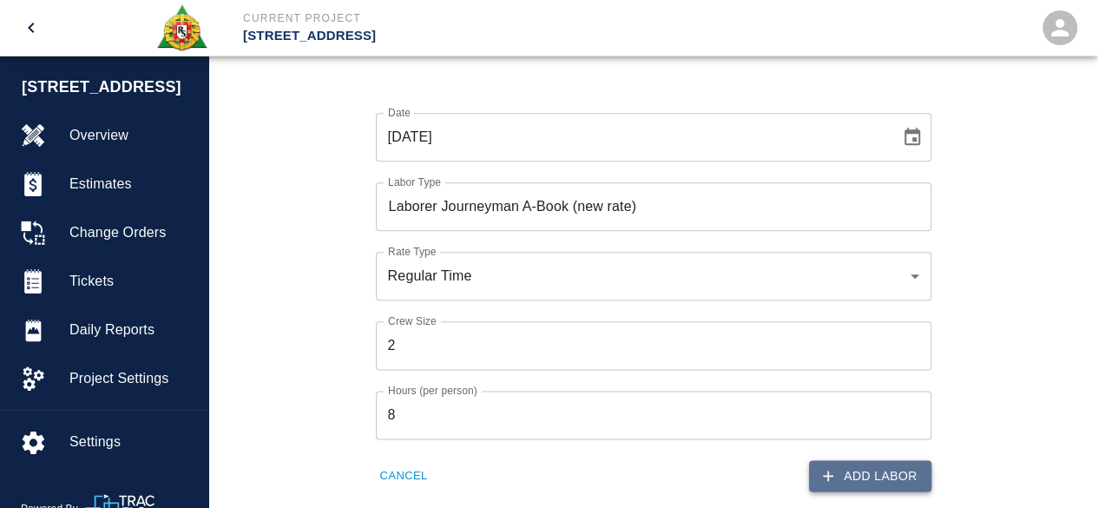
click at [867, 473] on button "Add Labor" at bounding box center [870, 476] width 122 height 32
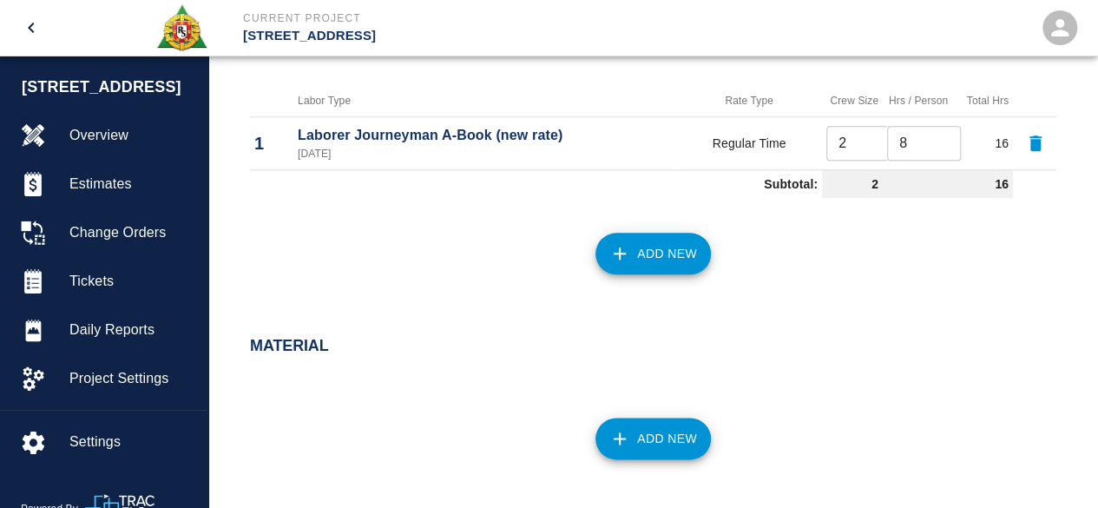
click at [673, 247] on button "Add New" at bounding box center [653, 254] width 115 height 42
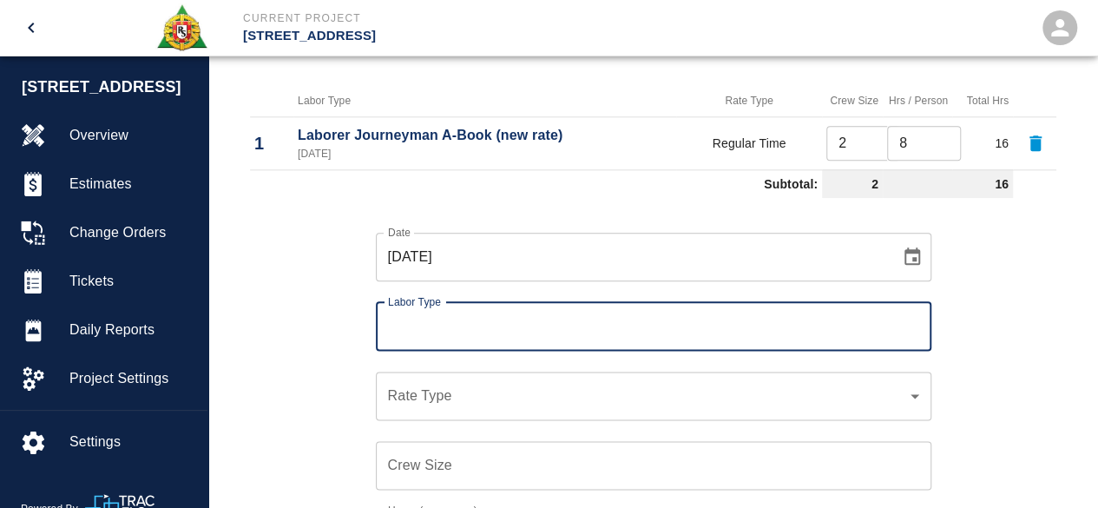
click at [418, 321] on input "Labor Type" at bounding box center [654, 326] width 540 height 33
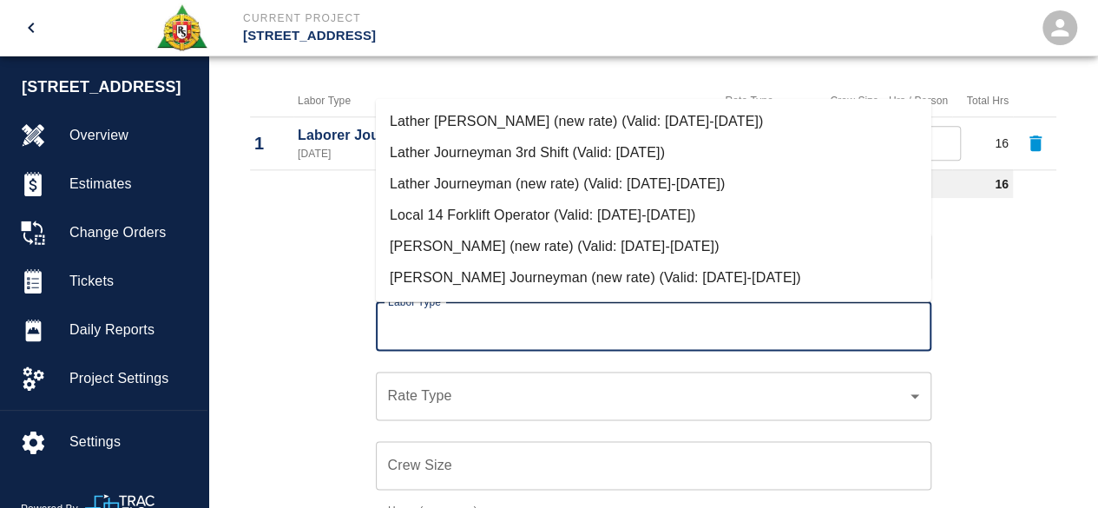
scroll to position [781, 0]
click at [469, 267] on li "[PERSON_NAME] Journeyman (new rate) (Valid: [DATE]-[DATE])" at bounding box center [654, 276] width 556 height 31
type input "[PERSON_NAME] Journeyman (new rate)"
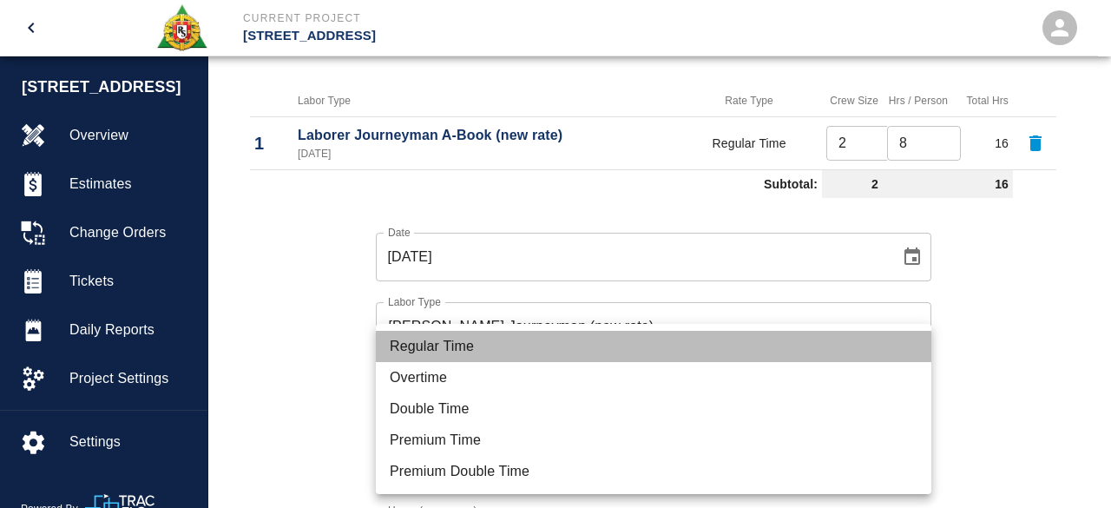
click at [426, 331] on li "Regular Time" at bounding box center [654, 346] width 556 height 31
type input "rate_rt"
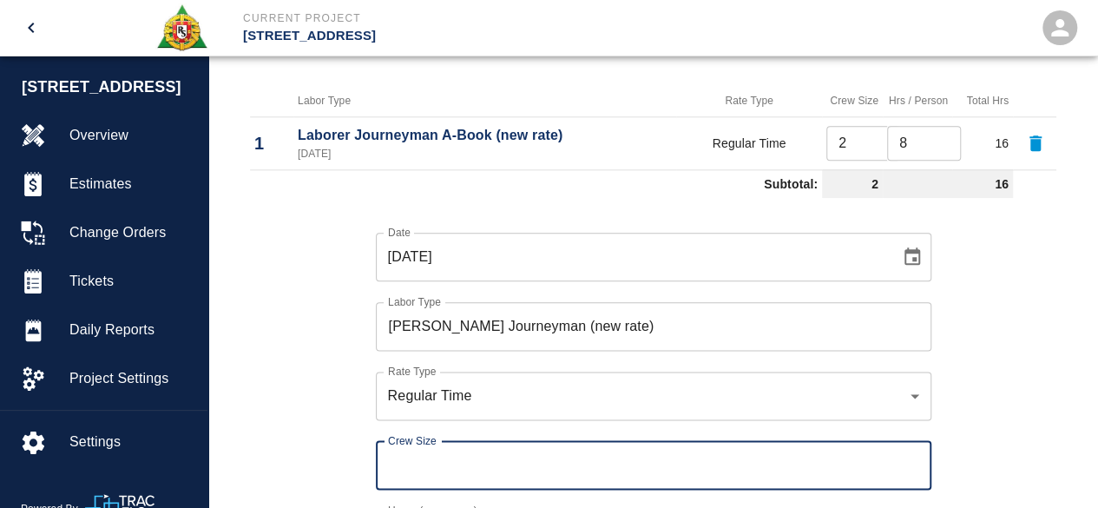
click at [391, 456] on div "Crew Size Crew Size" at bounding box center [654, 465] width 556 height 49
type input "2"
type input "1"
click at [306, 416] on div "Date [DATE] Date Labor Type [PERSON_NAME] Journeyman (new rate) Labor Type Rate…" at bounding box center [642, 408] width 827 height 407
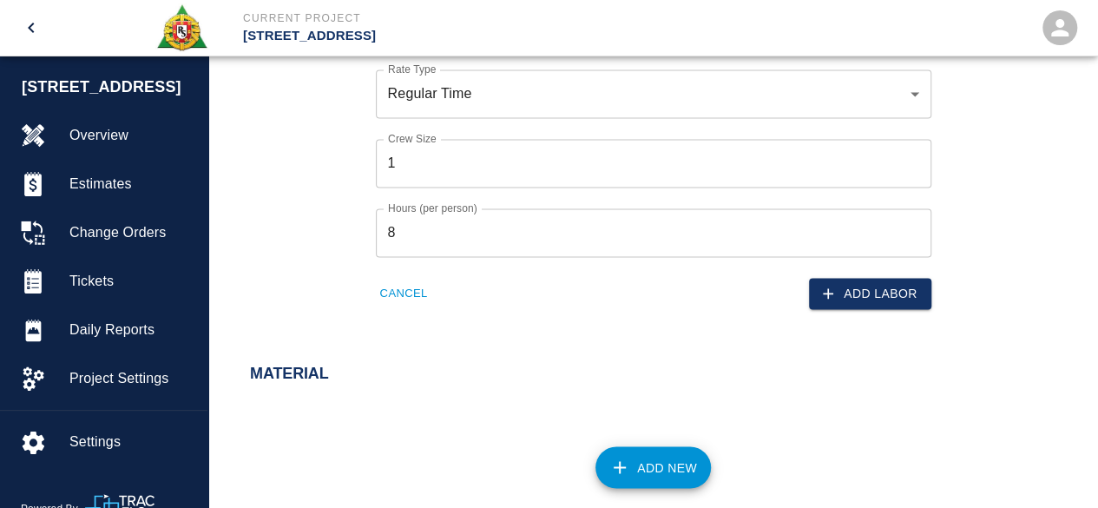
scroll to position [1241, 0]
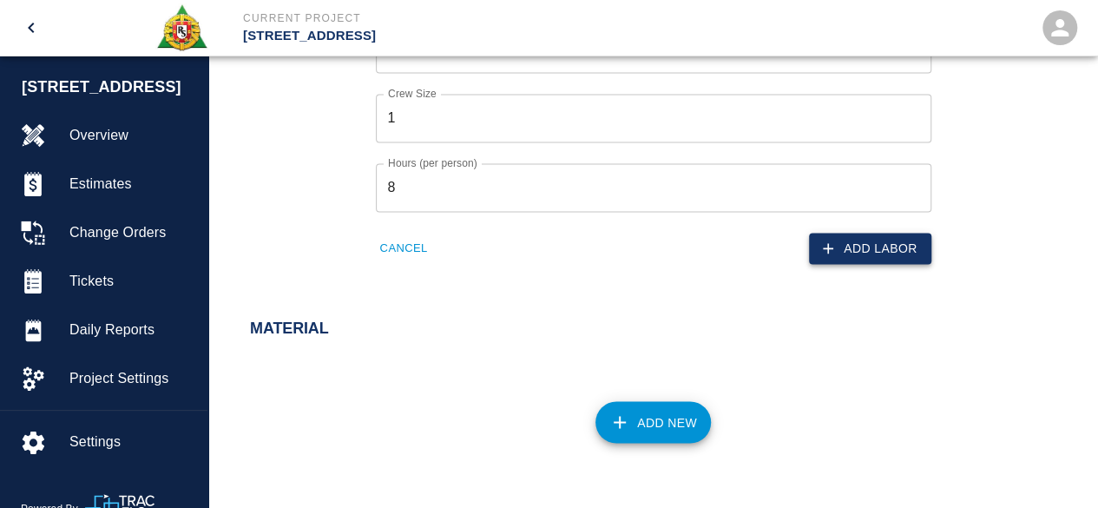
click at [908, 240] on button "Add Labor" at bounding box center [870, 249] width 122 height 32
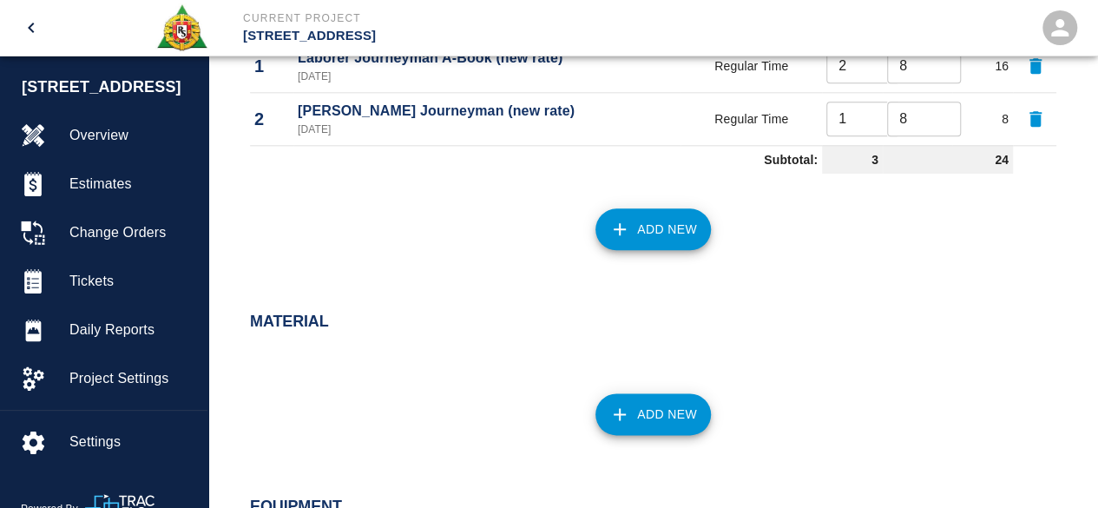
scroll to position [972, 0]
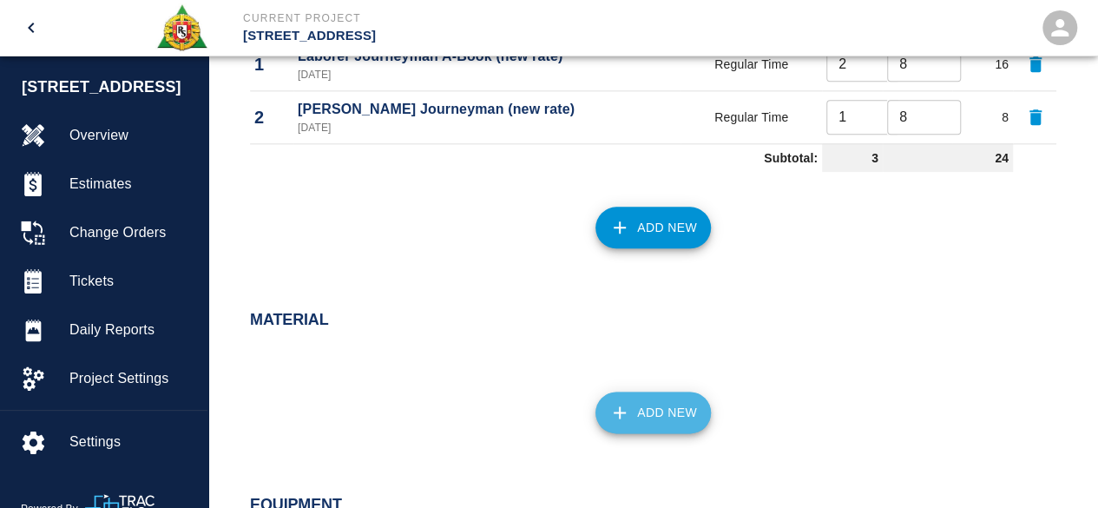
click at [656, 409] on button "Add New" at bounding box center [653, 413] width 115 height 42
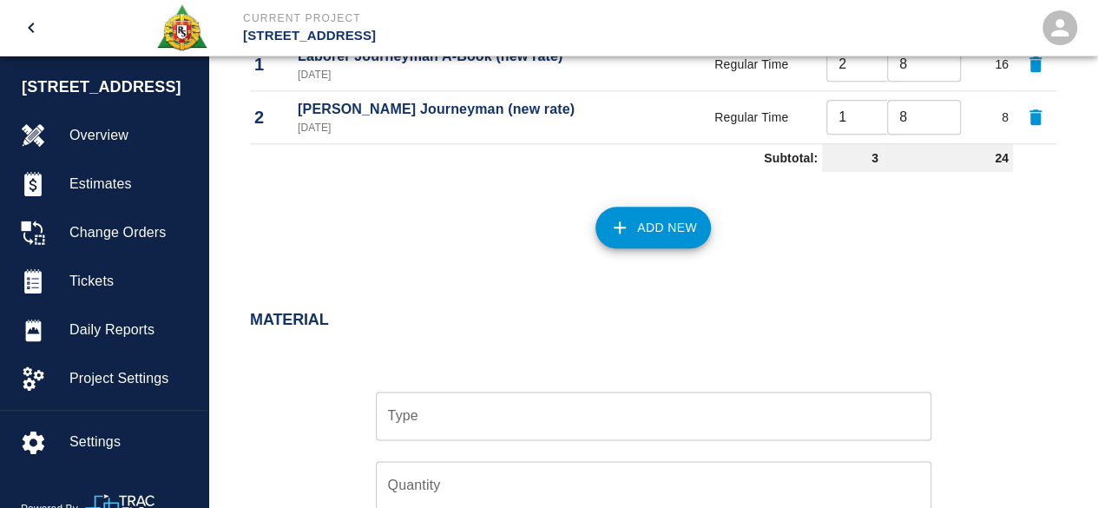
click at [481, 416] on input "Type" at bounding box center [654, 415] width 540 height 33
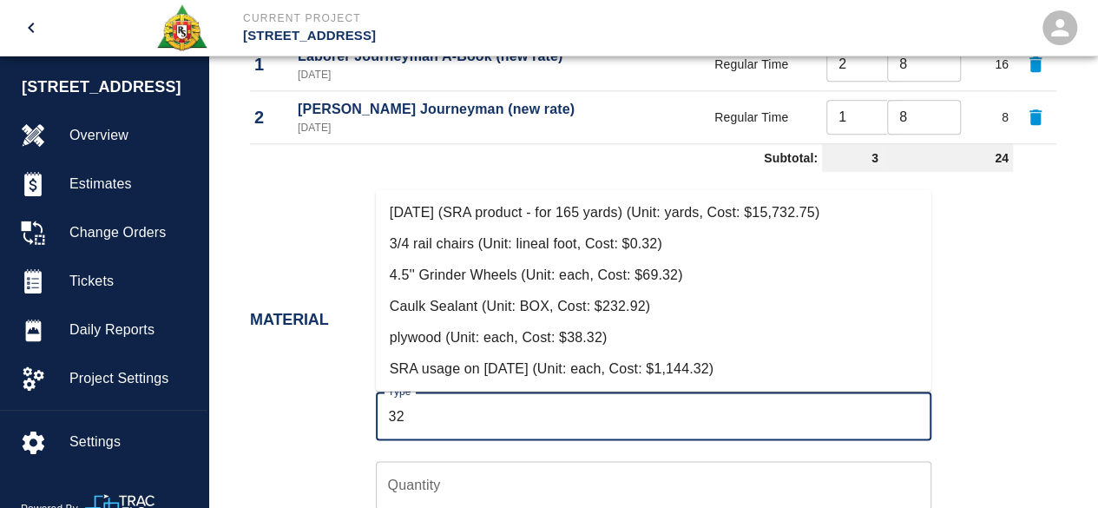
type input "3"
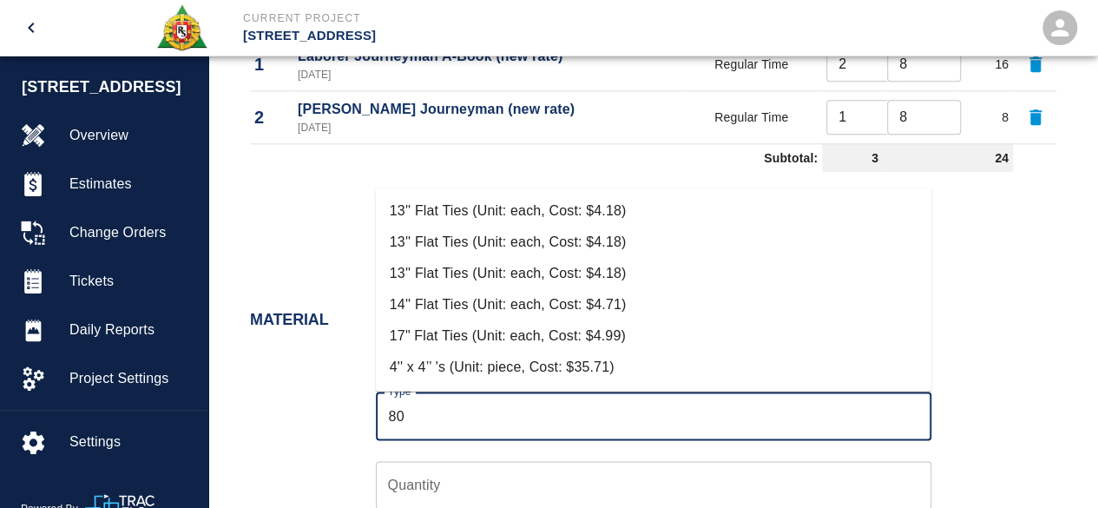
type input "8"
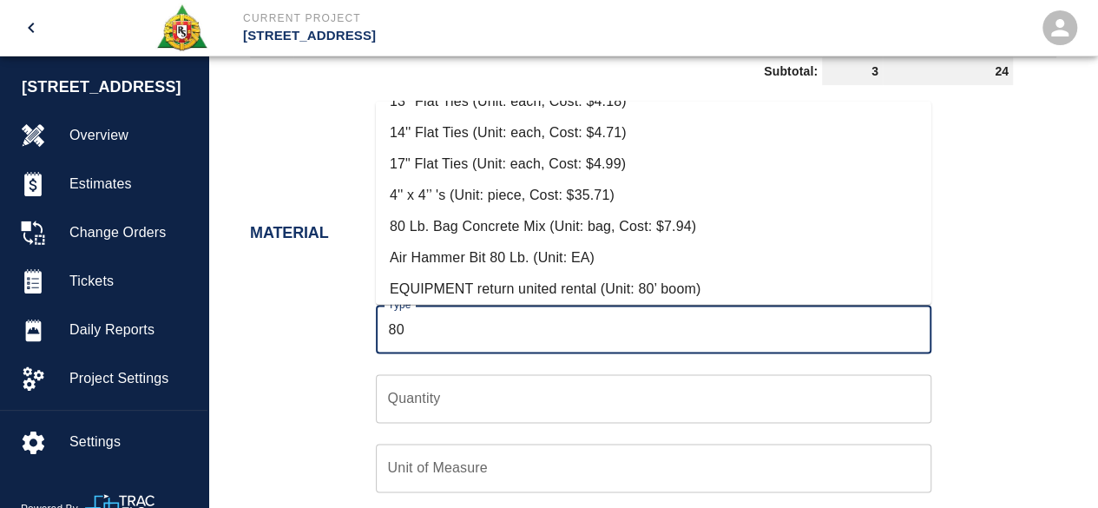
scroll to position [342, 0]
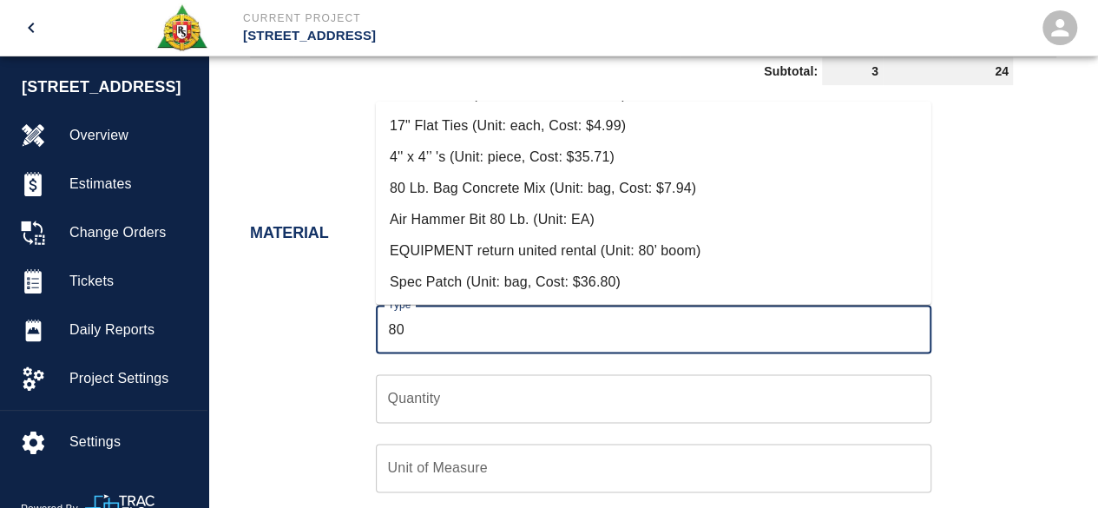
click at [510, 181] on li "80 Lb. Bag Concrete Mix (Unit: bag, Cost: $7.94)" at bounding box center [654, 187] width 556 height 31
type input "80 Lb. Bag Concrete Mix (Unit: bag, Cost: $7.94)"
type input "bag"
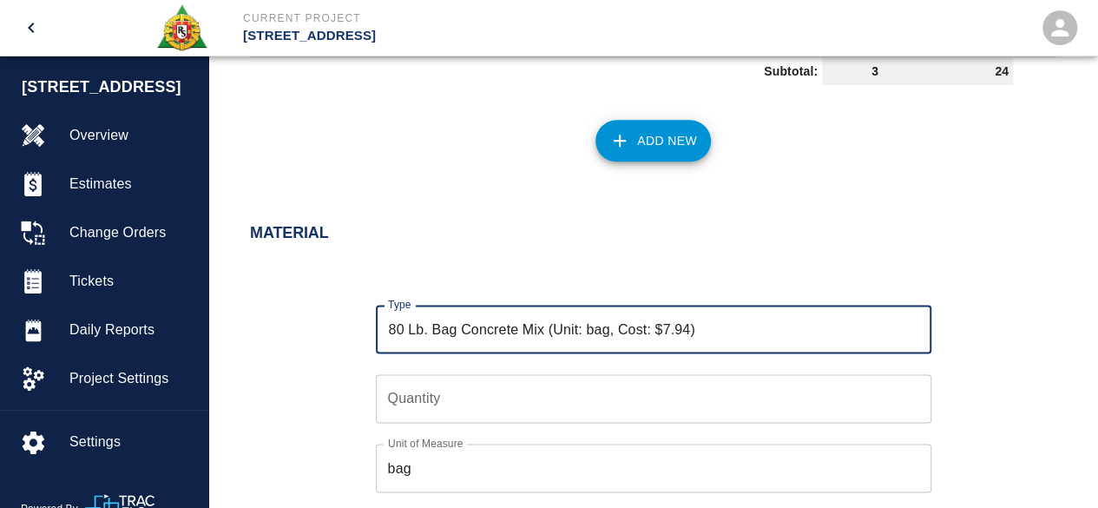
type input "80 Lb. Bag Concrete Mix (Unit: bag, Cost: $7.94)"
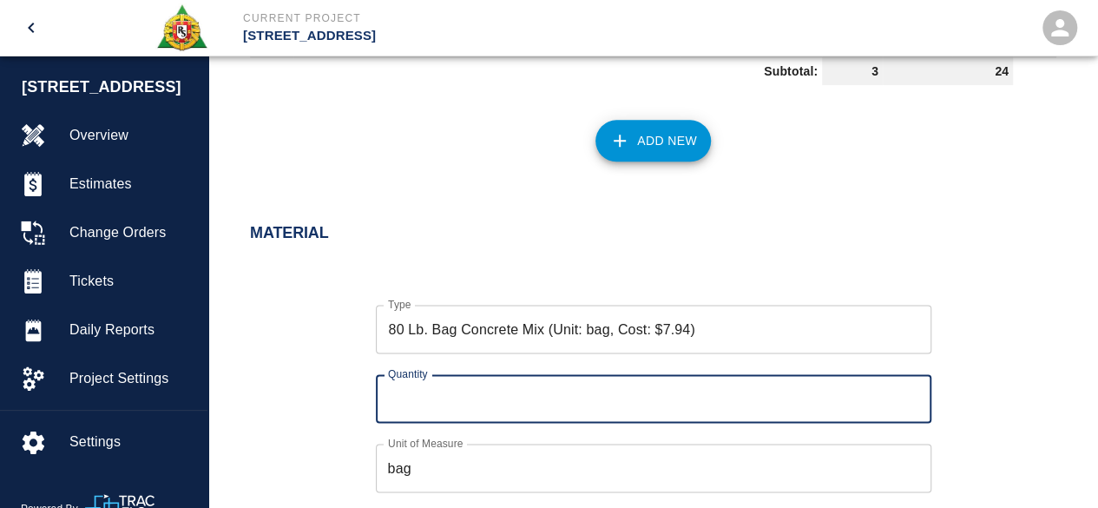
click at [398, 407] on input "Quantity" at bounding box center [654, 398] width 556 height 49
type input "30"
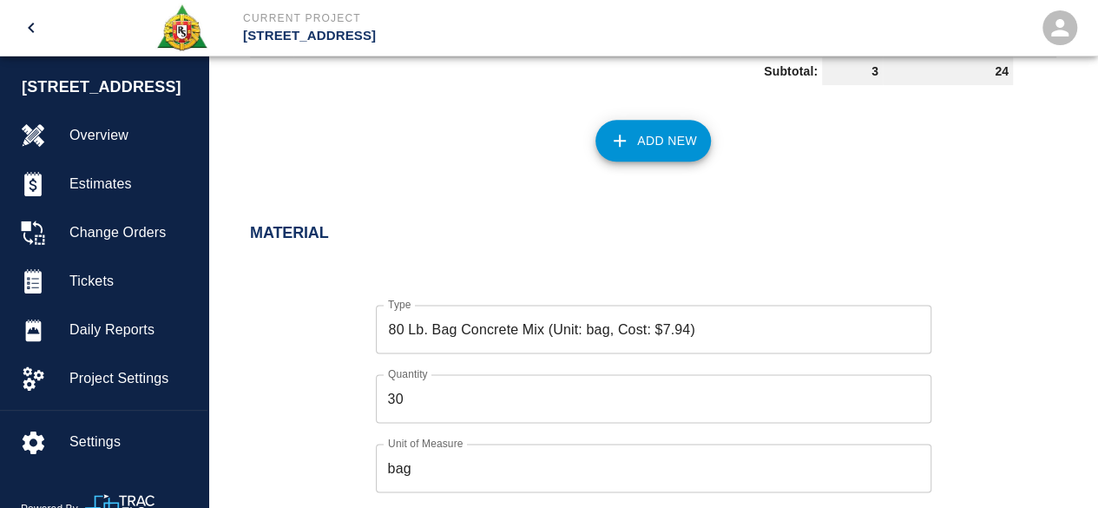
drag, startPoint x: 249, startPoint y: 341, endPoint x: 270, endPoint y: 351, distance: 22.9
click at [250, 342] on div "Type 80 Lb. Bag Concrete Mix (Unit: bag, Cost: $7.94) Type Quantity 30 Quantity…" at bounding box center [642, 411] width 827 height 268
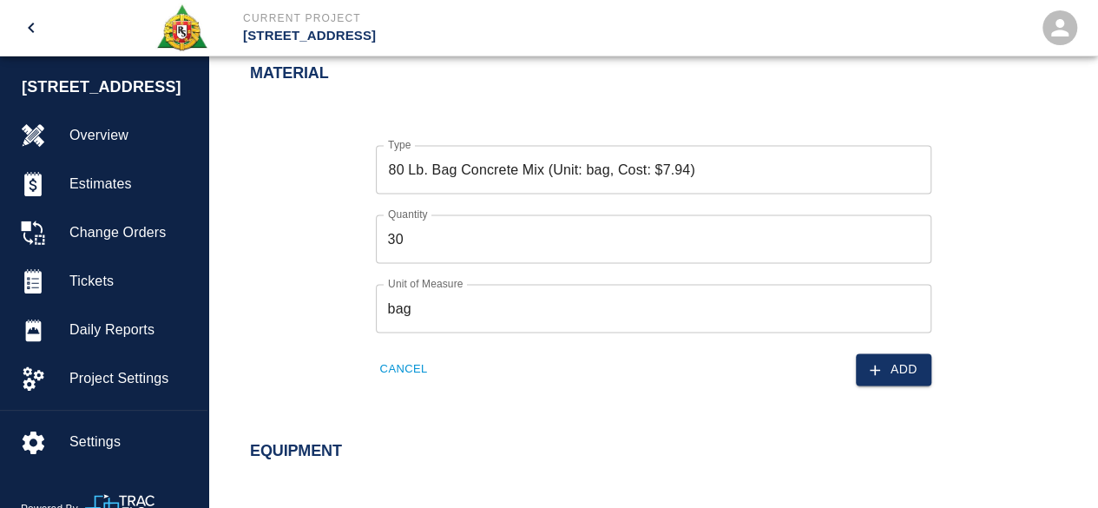
scroll to position [1233, 0]
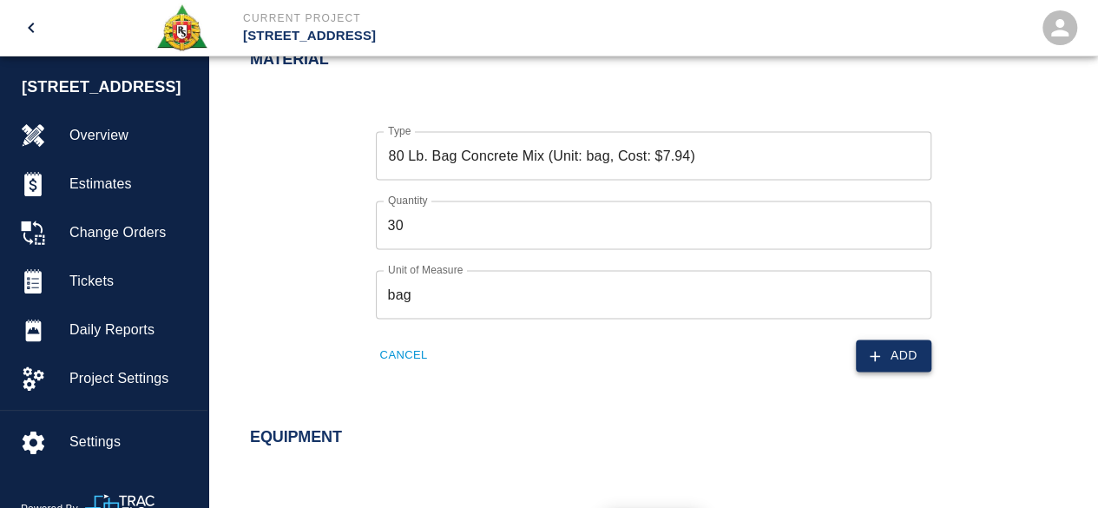
click at [901, 352] on button "Add" at bounding box center [894, 355] width 76 height 32
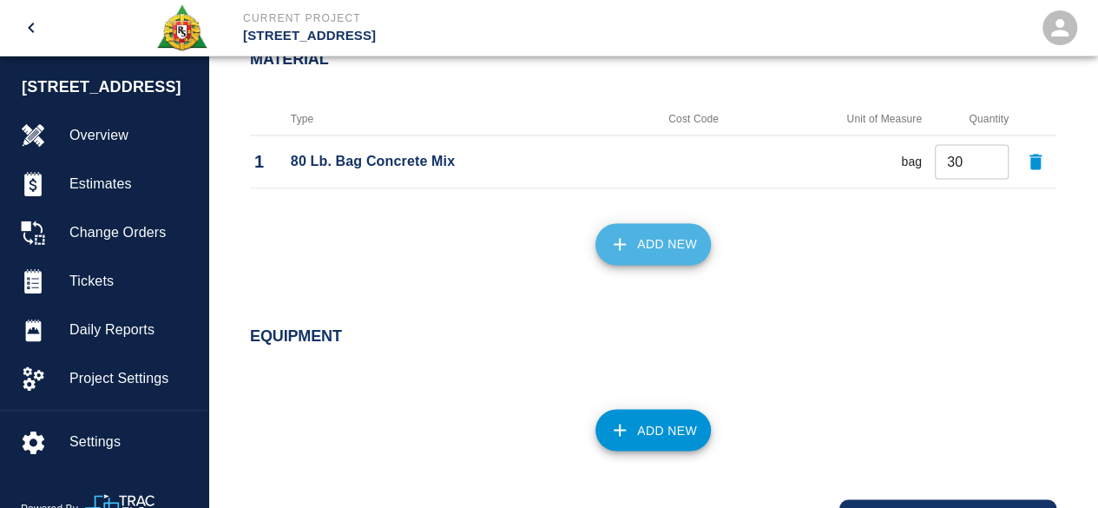
click at [667, 242] on button "Add New" at bounding box center [653, 244] width 115 height 42
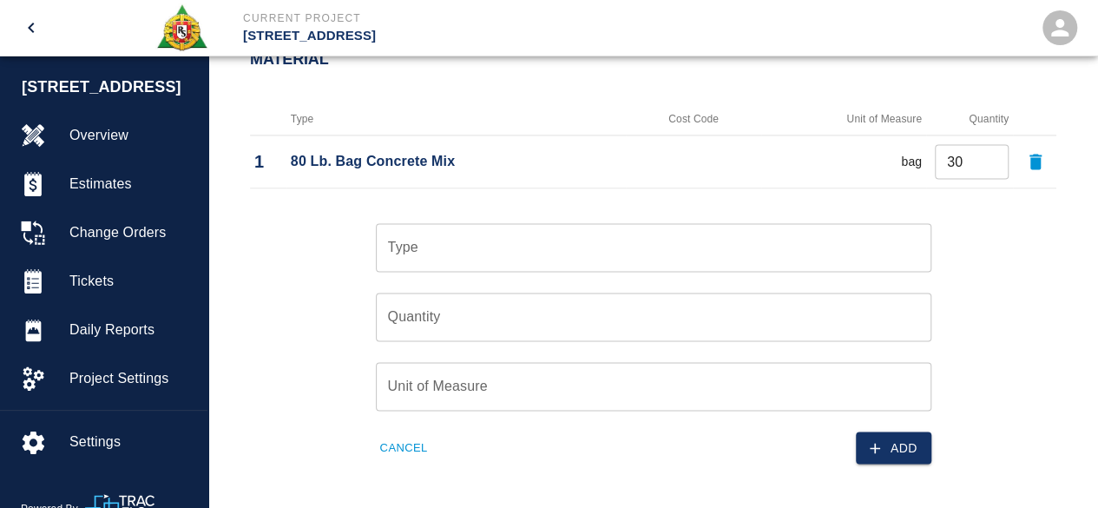
click at [480, 239] on input "Type" at bounding box center [654, 247] width 540 height 33
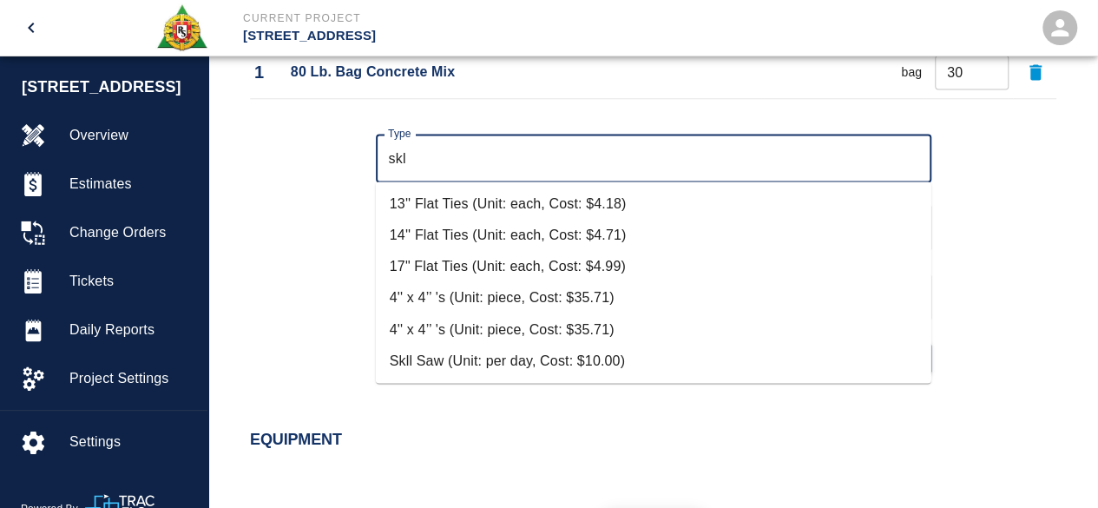
scroll to position [1406, 0]
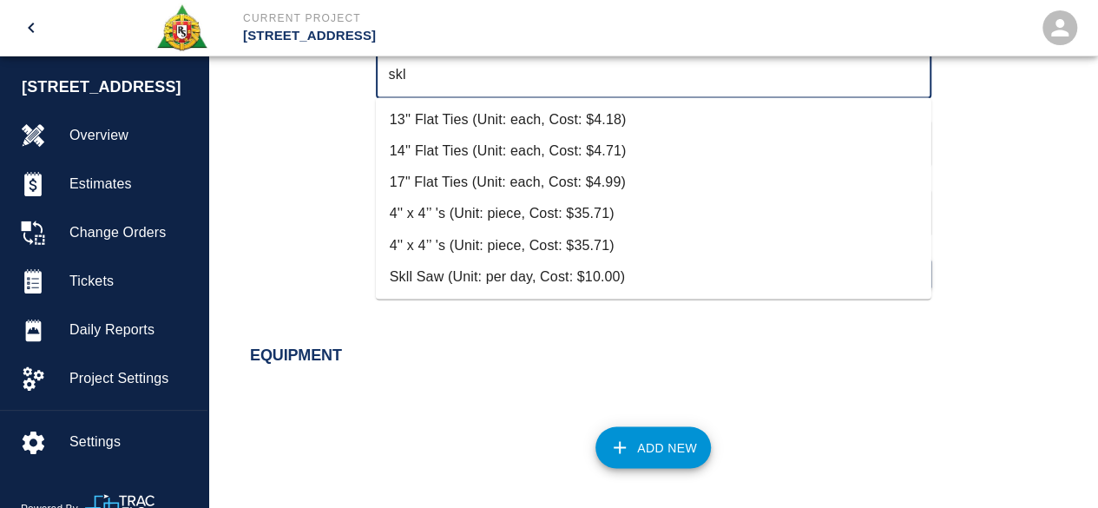
click at [493, 281] on li "Skll Saw (Unit: per day, Cost: $10.00)" at bounding box center [654, 275] width 556 height 31
type input "Skll Saw (Unit: per day, Cost: $10.00)"
type input "per day"
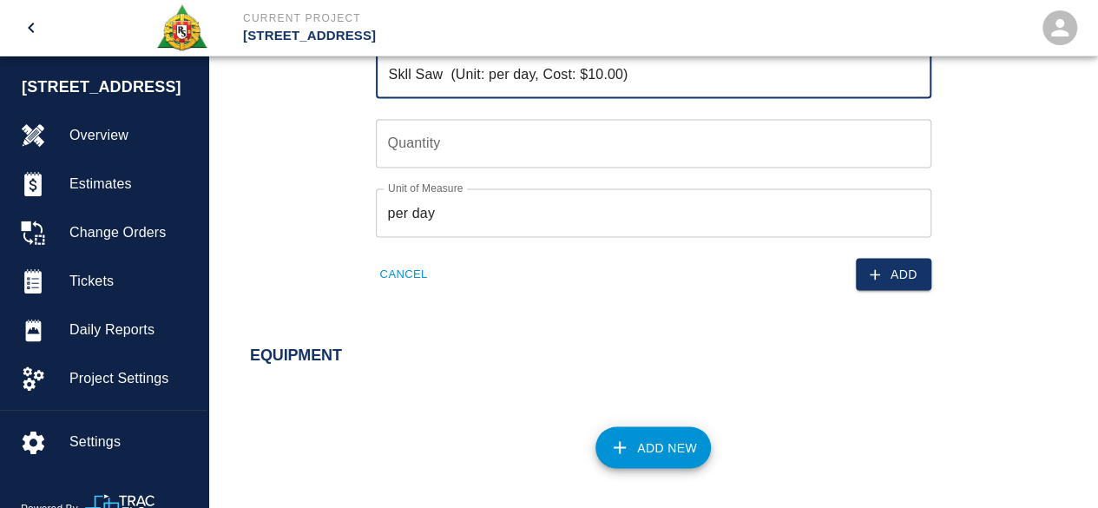
type input "Skll Saw (Unit: per day, Cost: $10.00)"
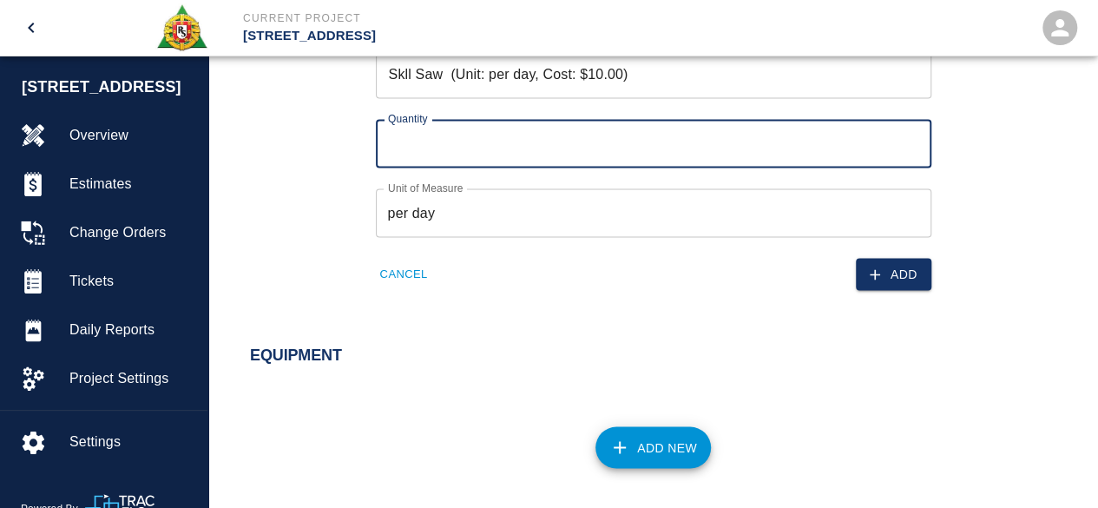
click at [441, 144] on input "Quantity" at bounding box center [654, 143] width 556 height 49
type input "1"
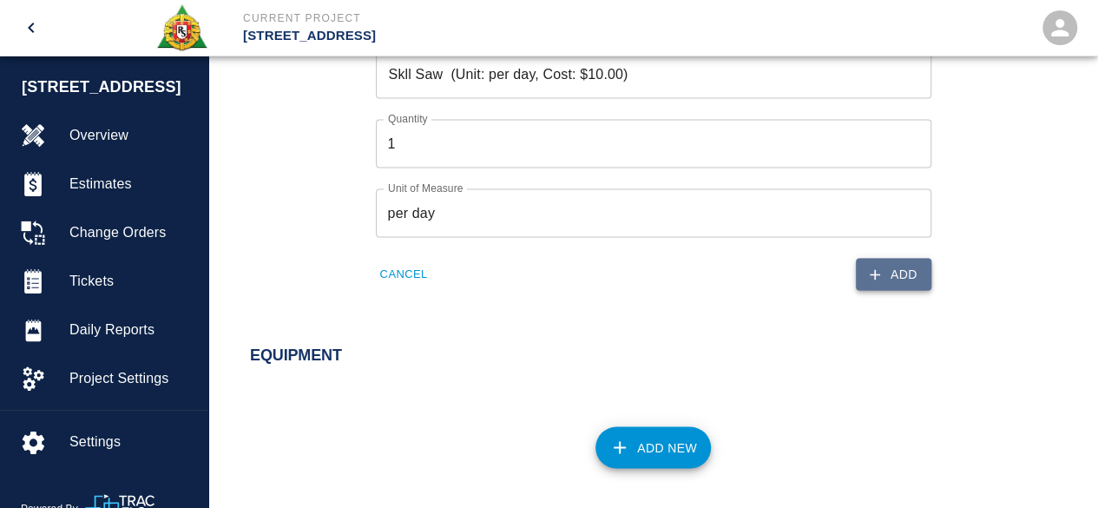
click at [895, 275] on button "Add" at bounding box center [894, 274] width 76 height 32
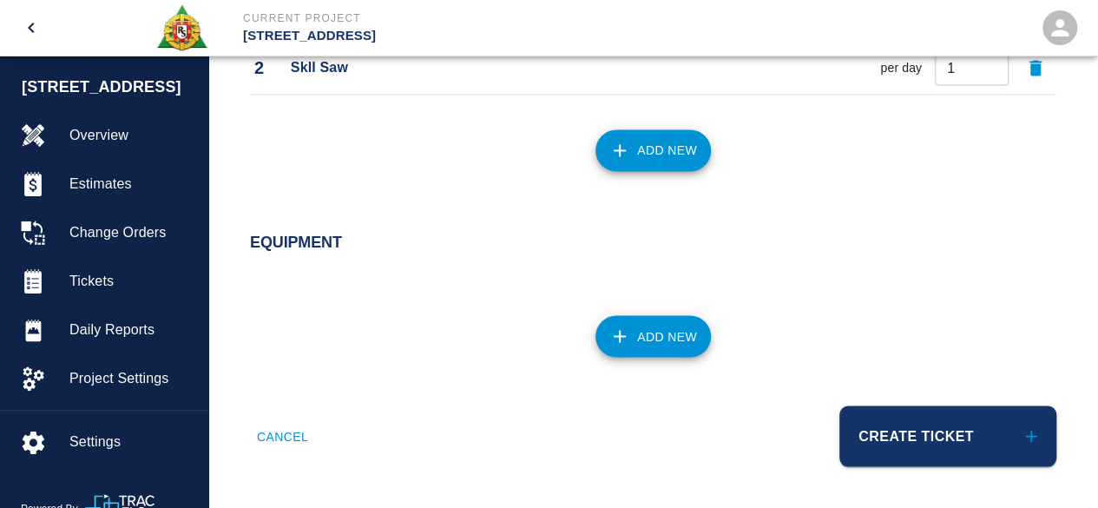
scroll to position [1377, 0]
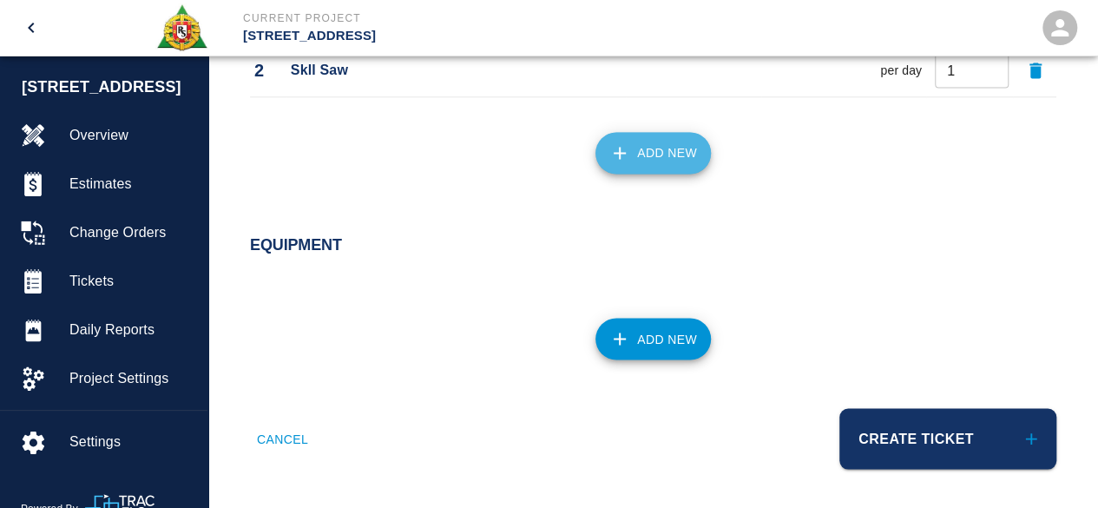
click at [646, 144] on button "Add New" at bounding box center [653, 153] width 115 height 42
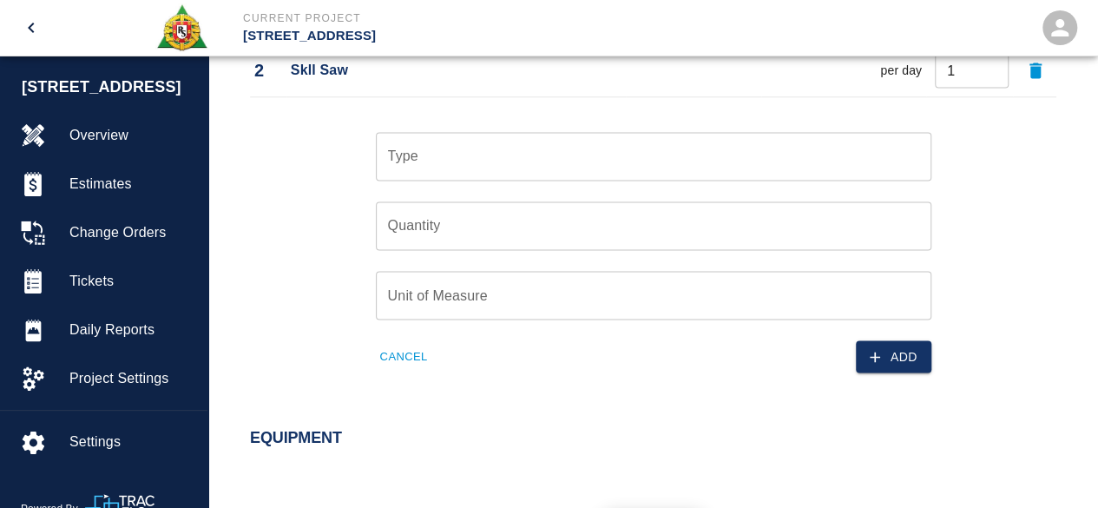
click at [423, 152] on input "Type" at bounding box center [654, 156] width 540 height 33
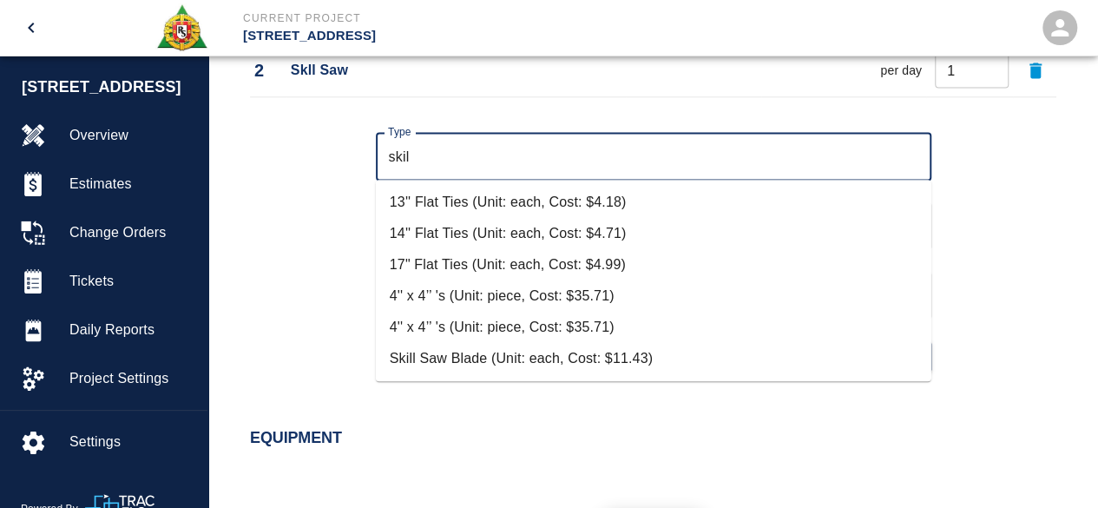
click at [556, 357] on li "Skill Saw Blade (Unit: each, Cost: $11.43)" at bounding box center [654, 358] width 556 height 31
type input "Skill Saw Blade (Unit: each, Cost: $11.43)"
type input "each"
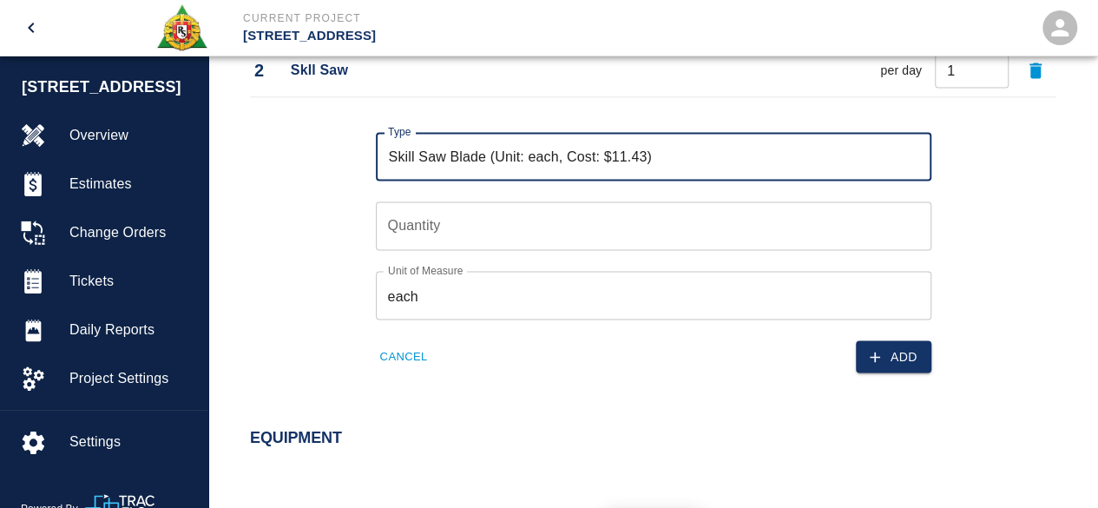
type input "Skill Saw Blade (Unit: each, Cost: $11.43)"
type input "1"
click at [913, 220] on input "1" at bounding box center [654, 225] width 556 height 49
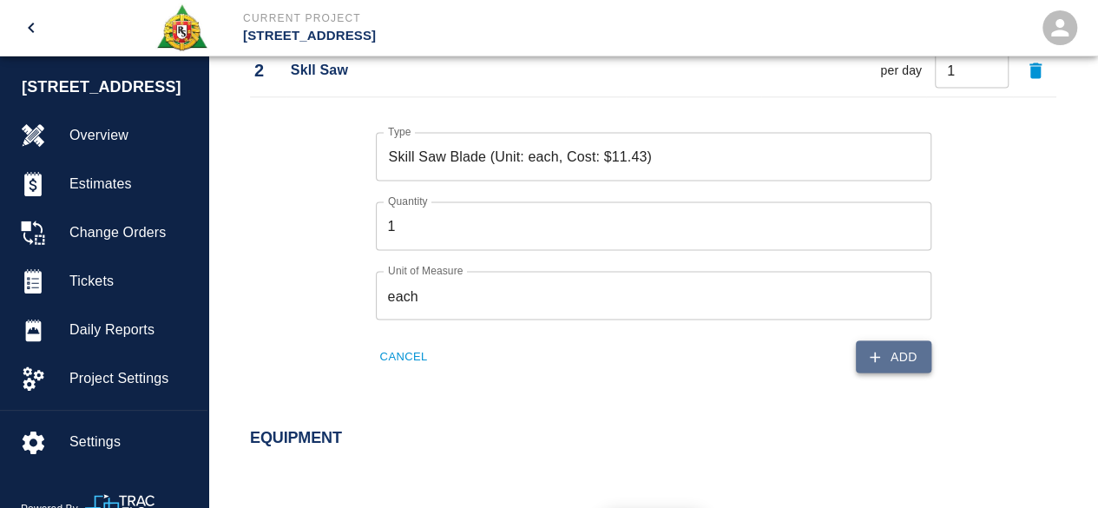
click at [908, 359] on button "Add" at bounding box center [894, 356] width 76 height 32
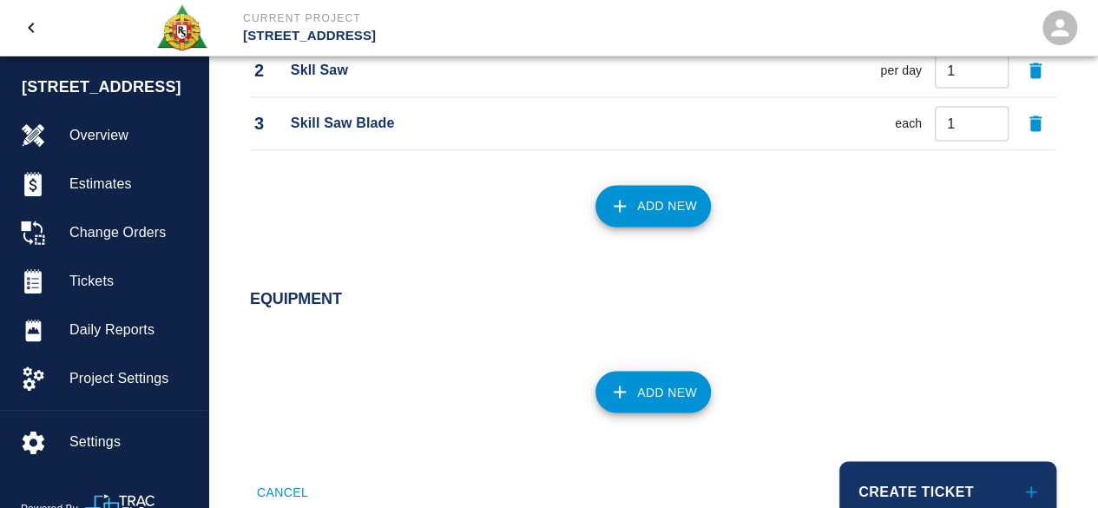
click at [682, 221] on button "Add New" at bounding box center [653, 206] width 115 height 42
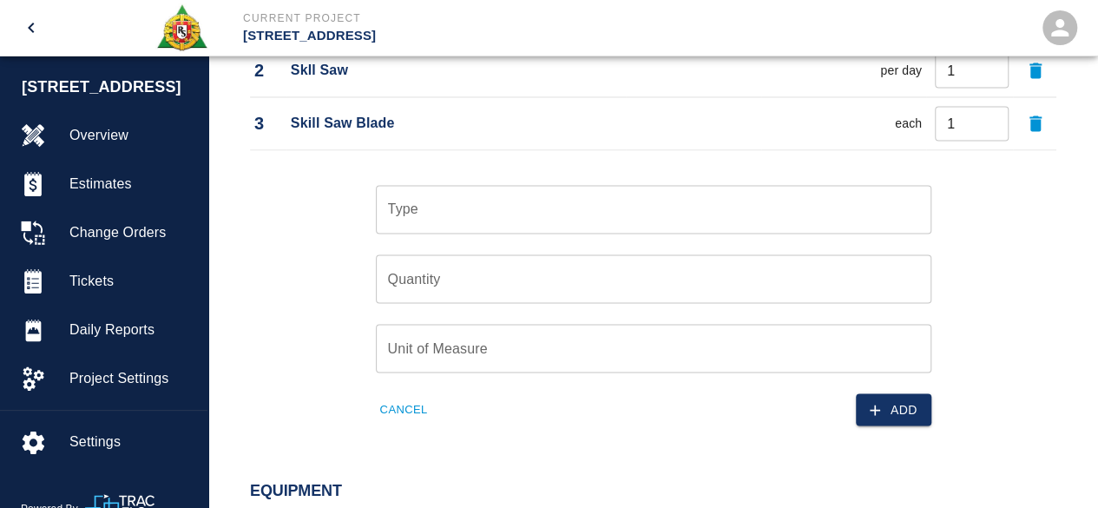
click at [401, 216] on input "Type" at bounding box center [654, 209] width 540 height 33
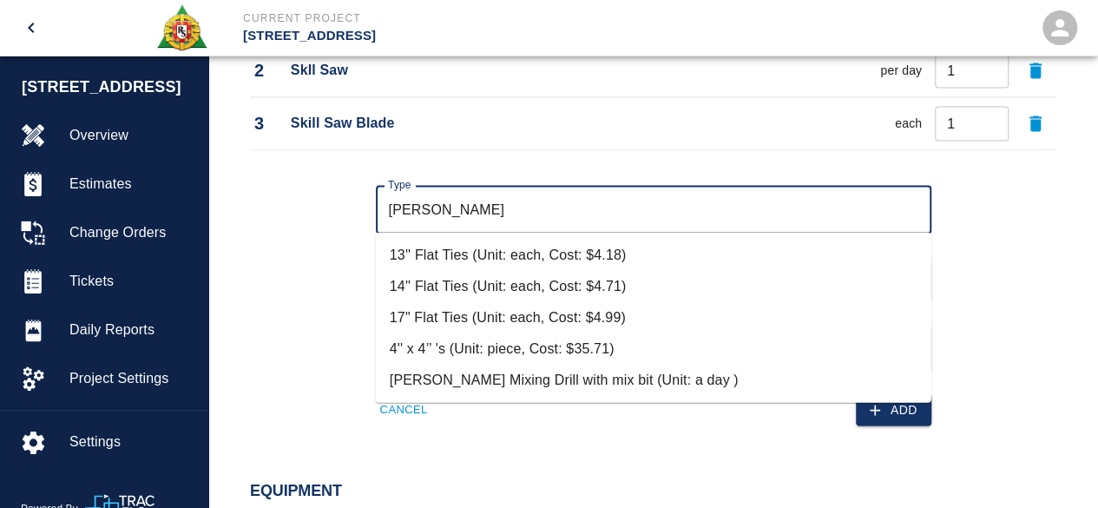
click at [507, 371] on li "[PERSON_NAME] Mixing Drill with mix bit (Unit: a day )" at bounding box center [654, 379] width 556 height 31
type input "[PERSON_NAME] Mixing Drill with mix bit (Unit: a day )"
type input "a day"
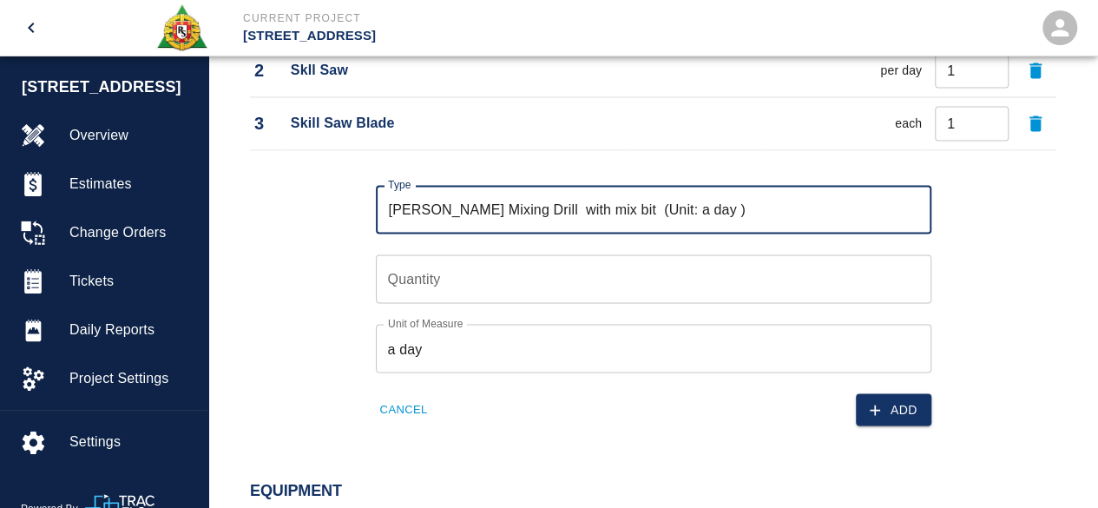
type input "[PERSON_NAME] Mixing Drill with mix bit (Unit: a day )"
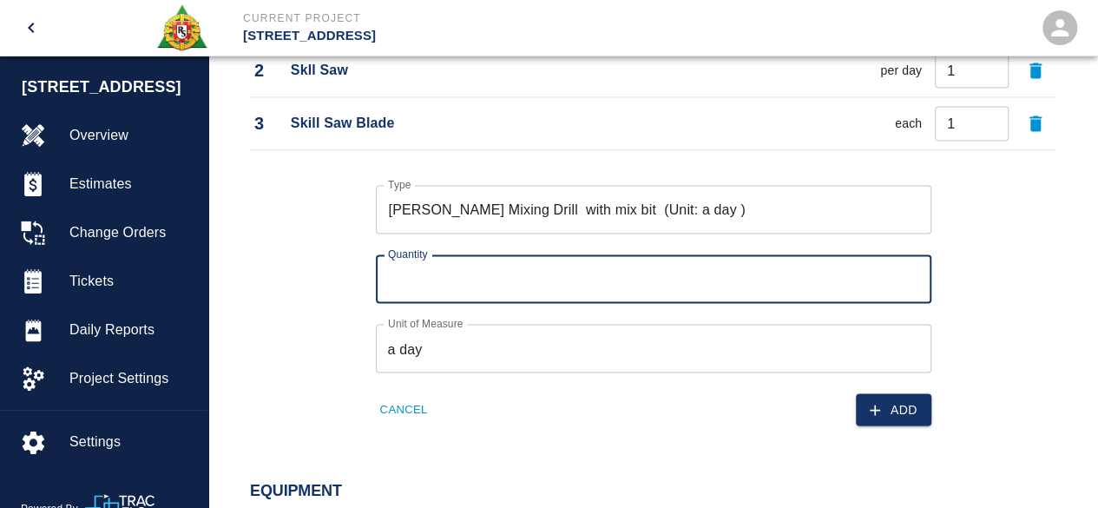
click at [433, 283] on input "Quantity" at bounding box center [654, 278] width 556 height 49
type input "1"
click at [913, 402] on button "Add" at bounding box center [894, 409] width 76 height 32
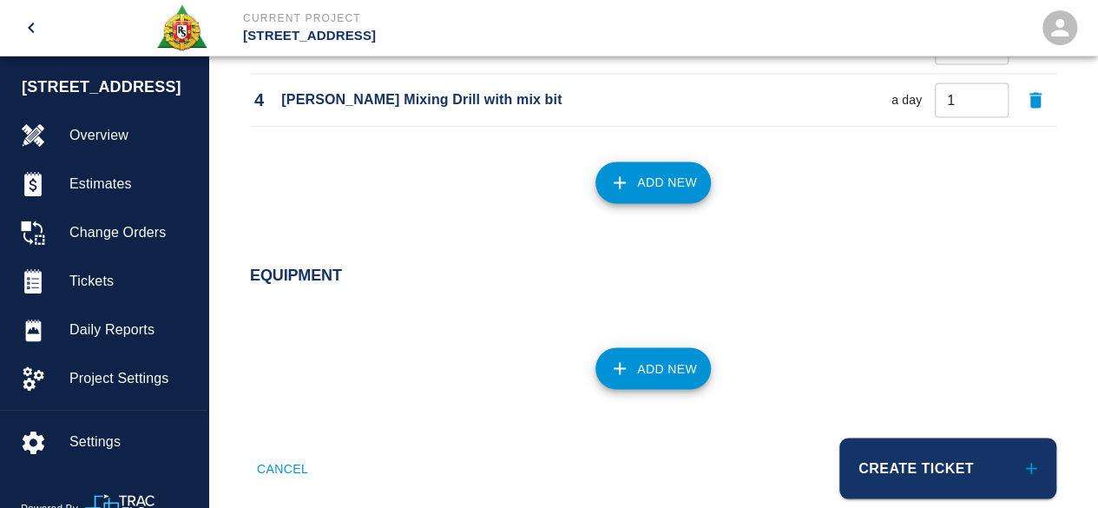
scroll to position [1483, 0]
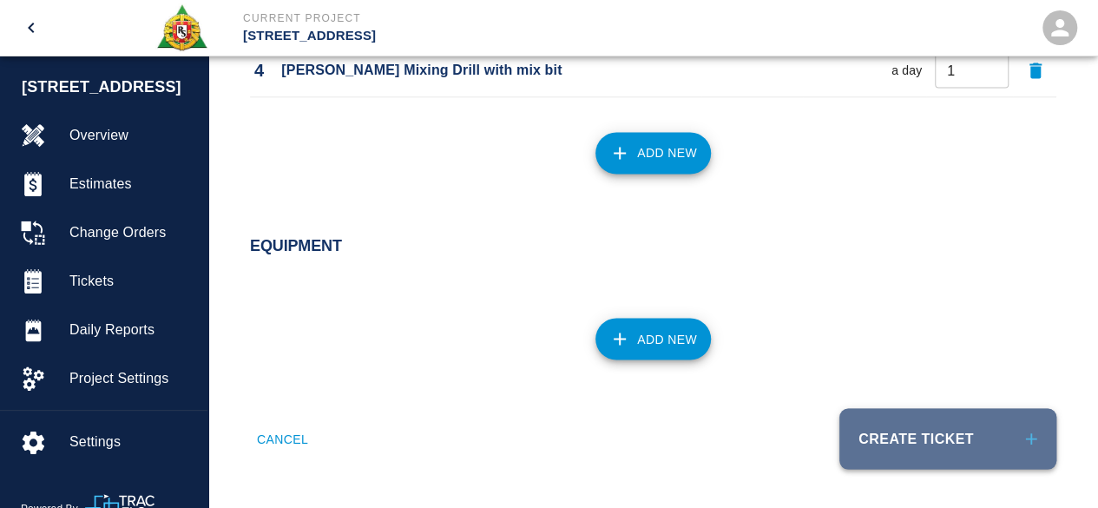
click at [914, 430] on button "Create Ticket" at bounding box center [947, 438] width 217 height 61
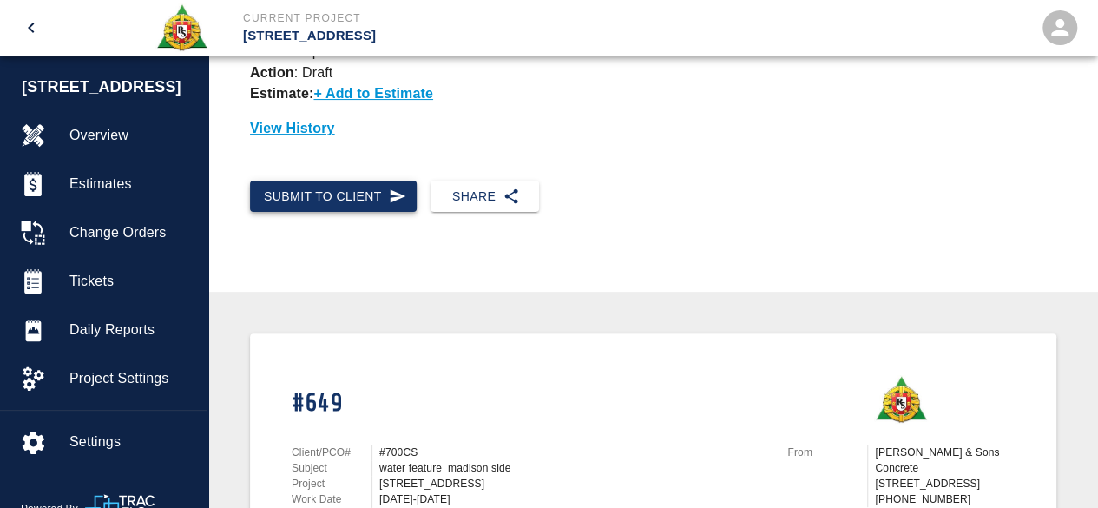
scroll to position [95, 0]
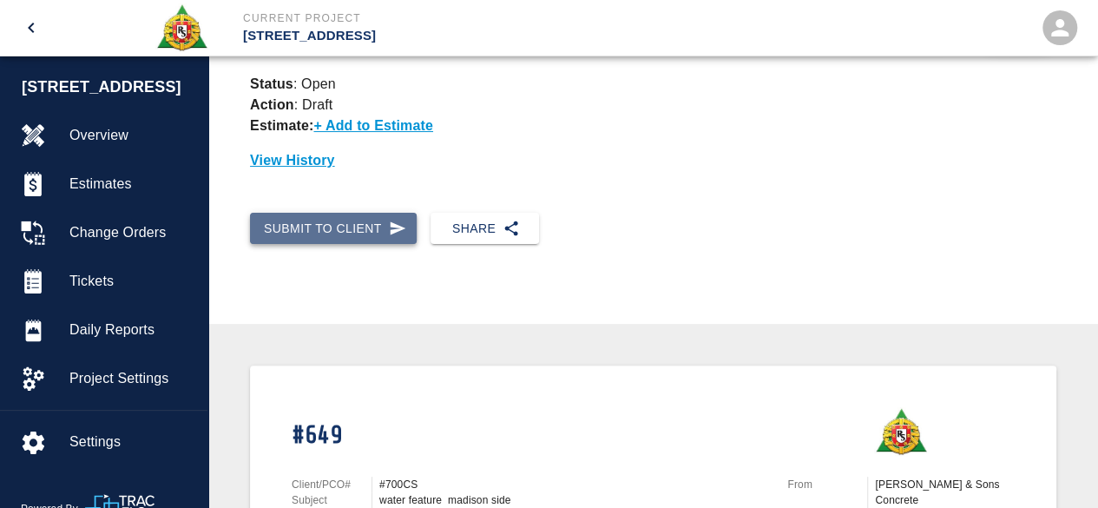
click at [332, 225] on button "Submit to Client" at bounding box center [333, 229] width 167 height 32
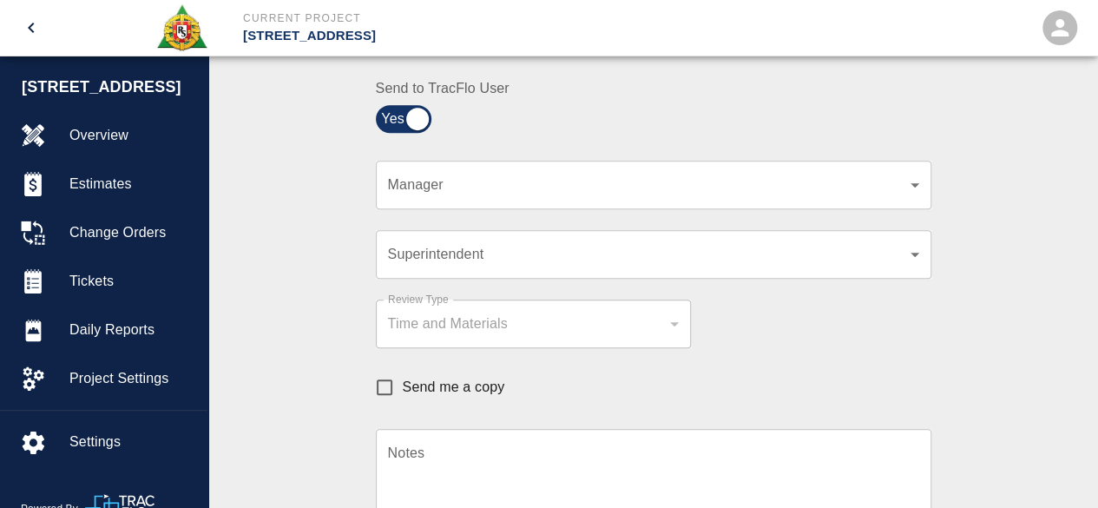
scroll to position [442, 0]
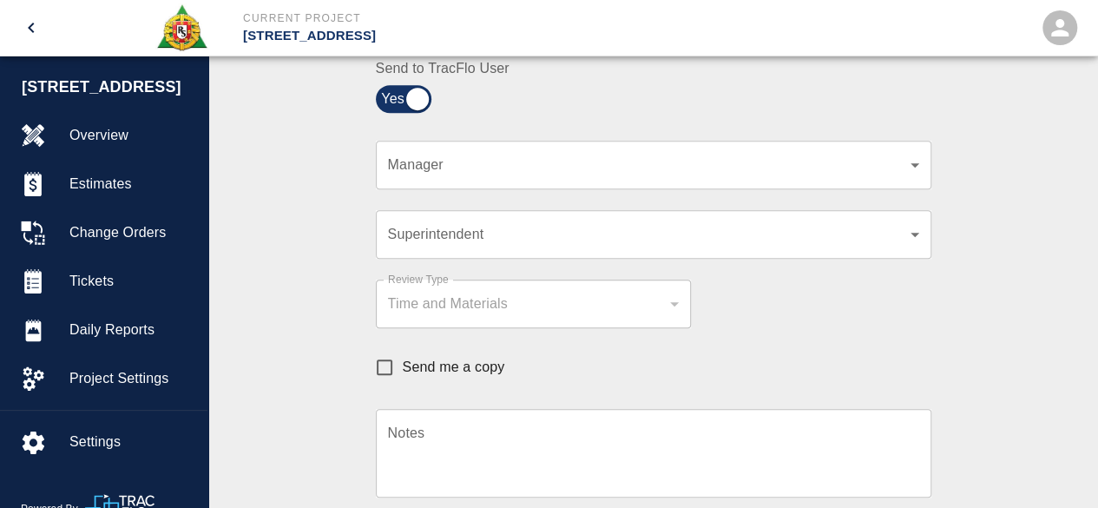
click at [487, 174] on div "​ Manager" at bounding box center [654, 165] width 556 height 49
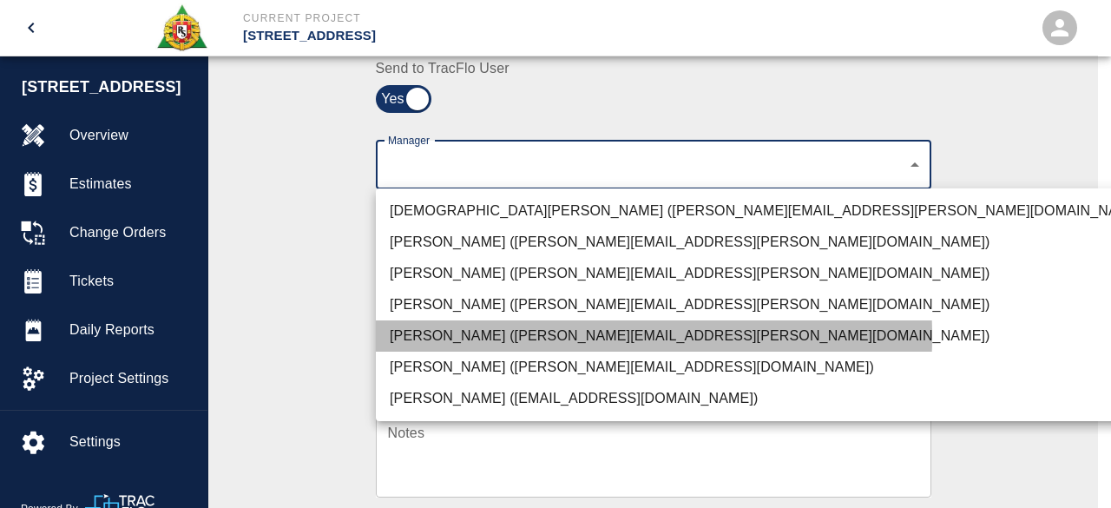
click at [449, 336] on li "[PERSON_NAME] ([PERSON_NAME][EMAIL_ADDRESS][PERSON_NAME][DOMAIN_NAME])" at bounding box center [769, 335] width 786 height 31
type input "847697a4-1653-40b8-8826-f1bc12995eb7"
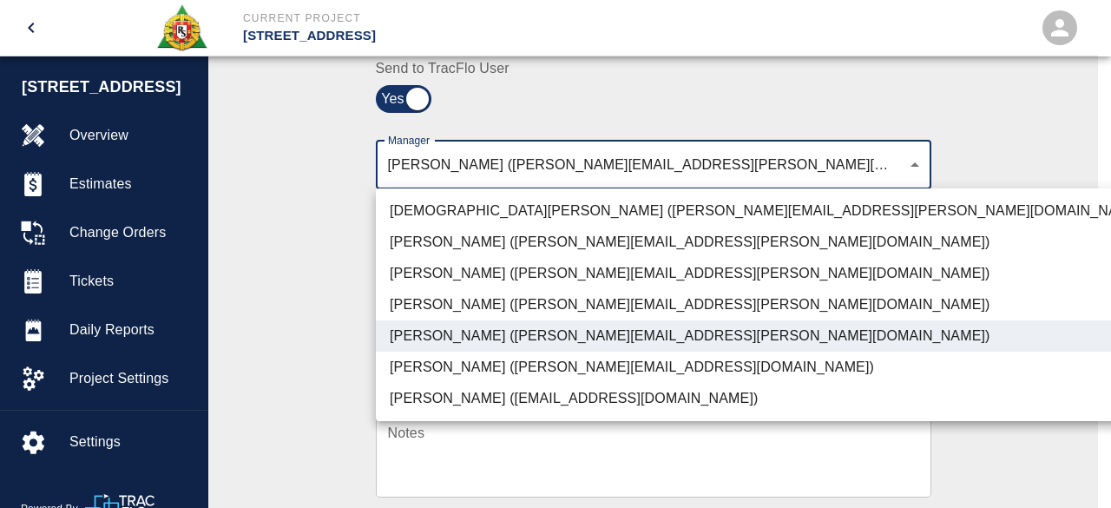
click at [974, 339] on div at bounding box center [555, 254] width 1111 height 508
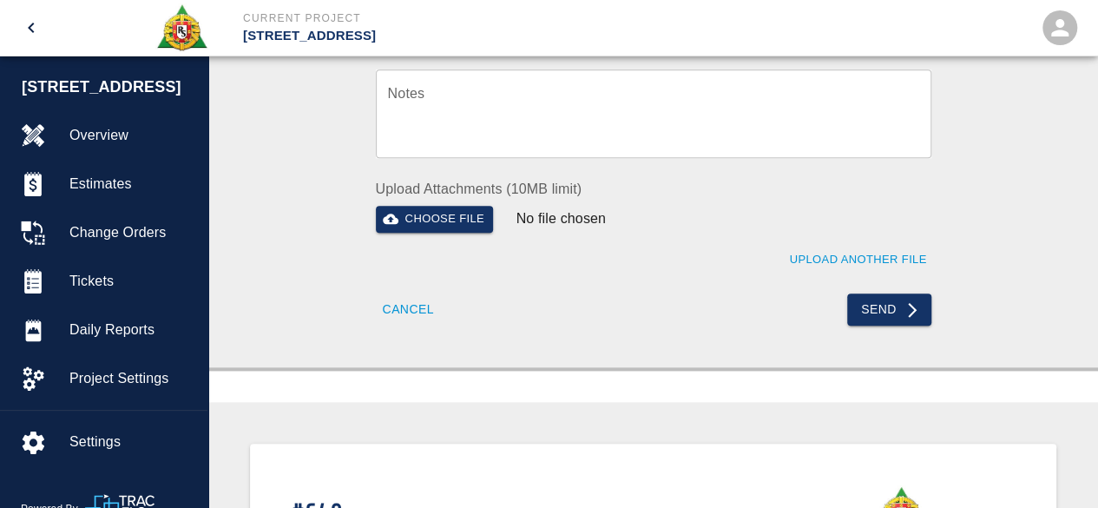
scroll to position [789, 0]
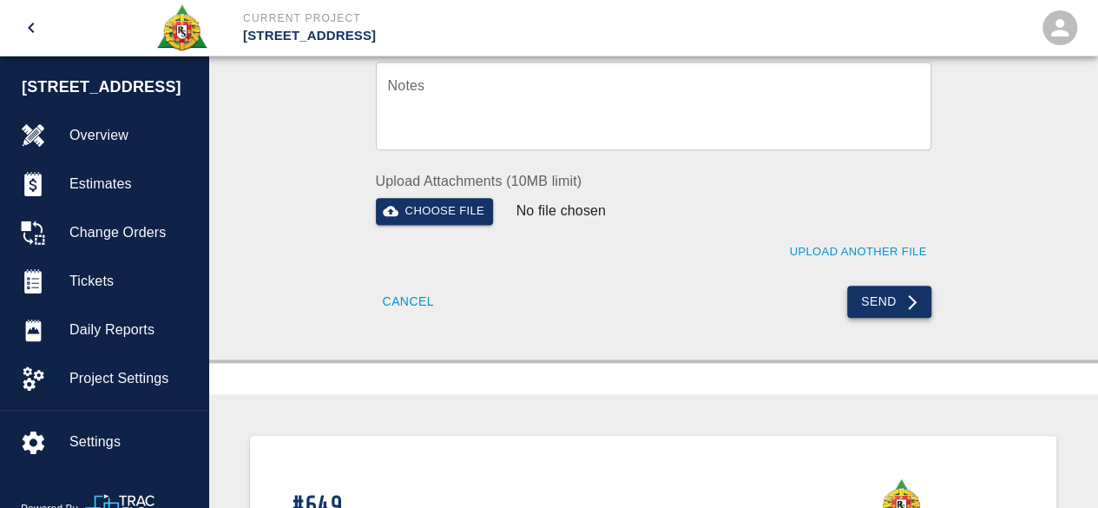
click at [885, 301] on button "Send" at bounding box center [889, 302] width 84 height 32
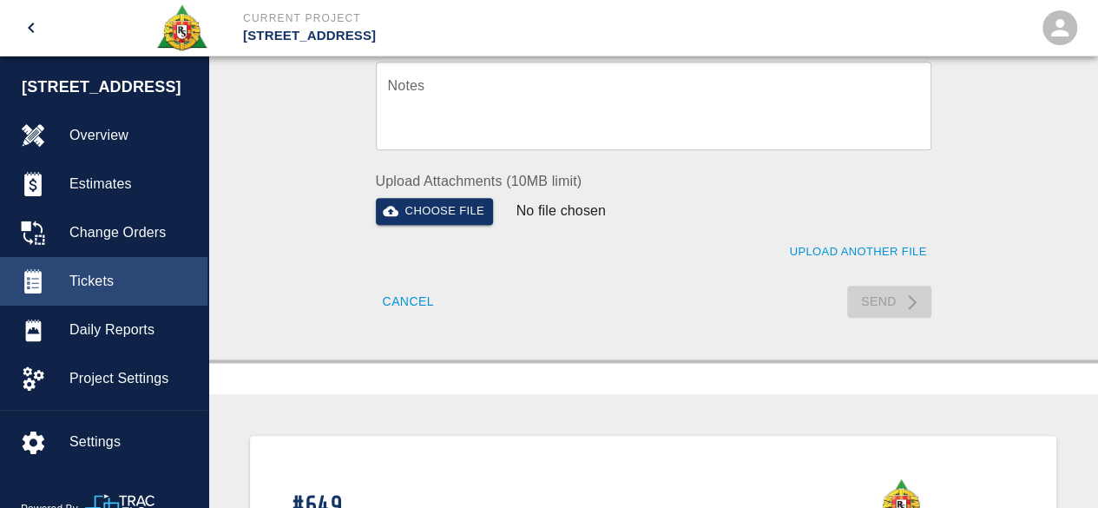
click at [91, 278] on span "Tickets" at bounding box center [131, 281] width 124 height 21
